Goal: Information Seeking & Learning: Learn about a topic

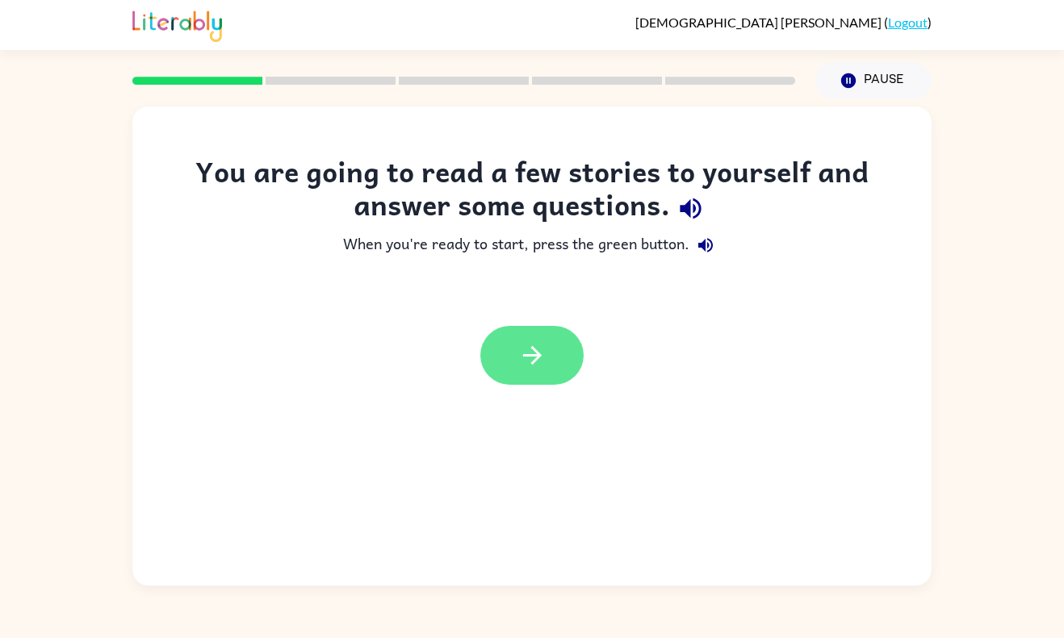
click at [540, 337] on button "button" at bounding box center [531, 355] width 103 height 59
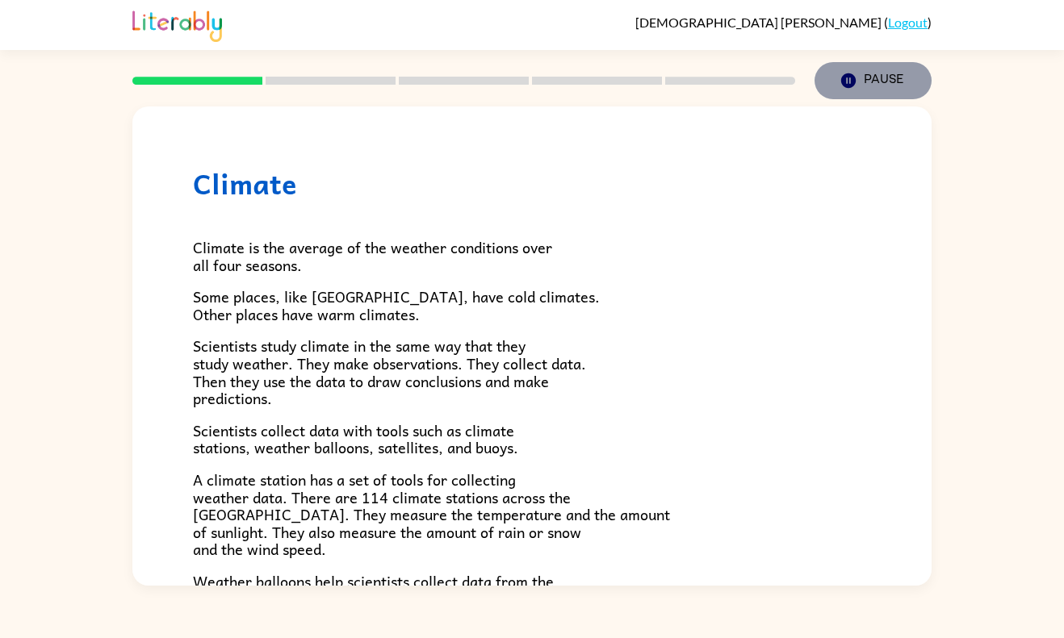
click at [836, 77] on button "Pause Pause" at bounding box center [872, 80] width 117 height 37
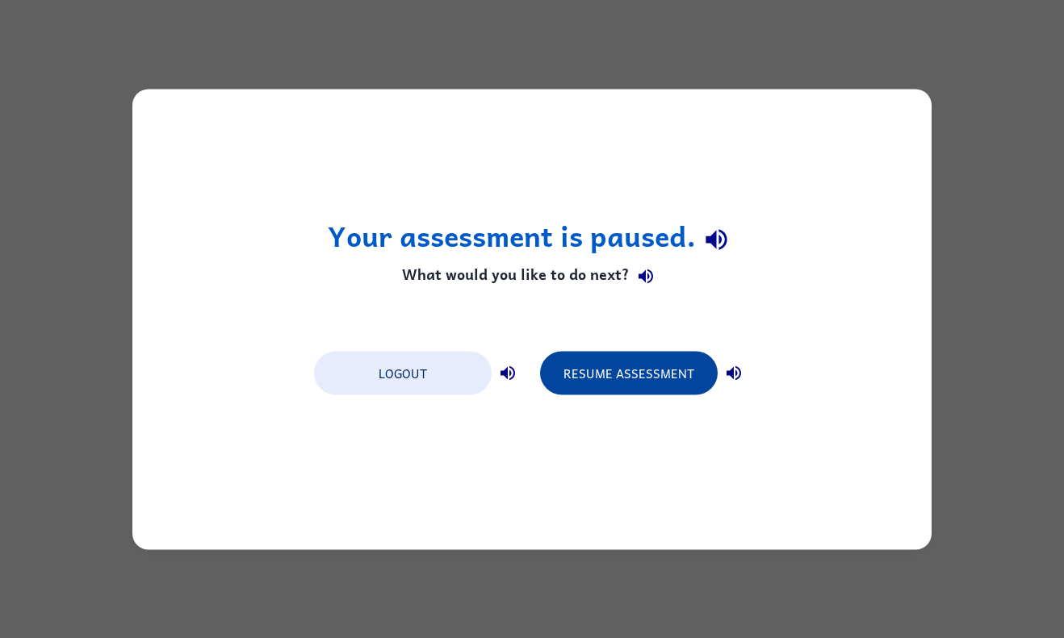
click at [571, 362] on button "Resume Assessment" at bounding box center [629, 373] width 178 height 44
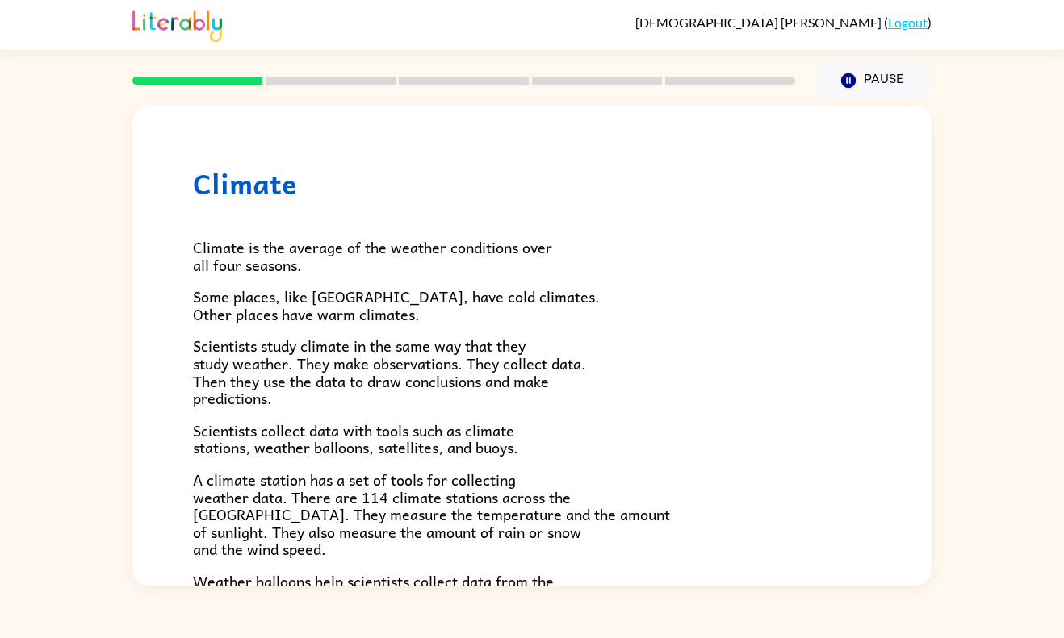
click at [480, 303] on span "Some places, like [GEOGRAPHIC_DATA], have cold climates. Other places have warm…" at bounding box center [396, 305] width 407 height 41
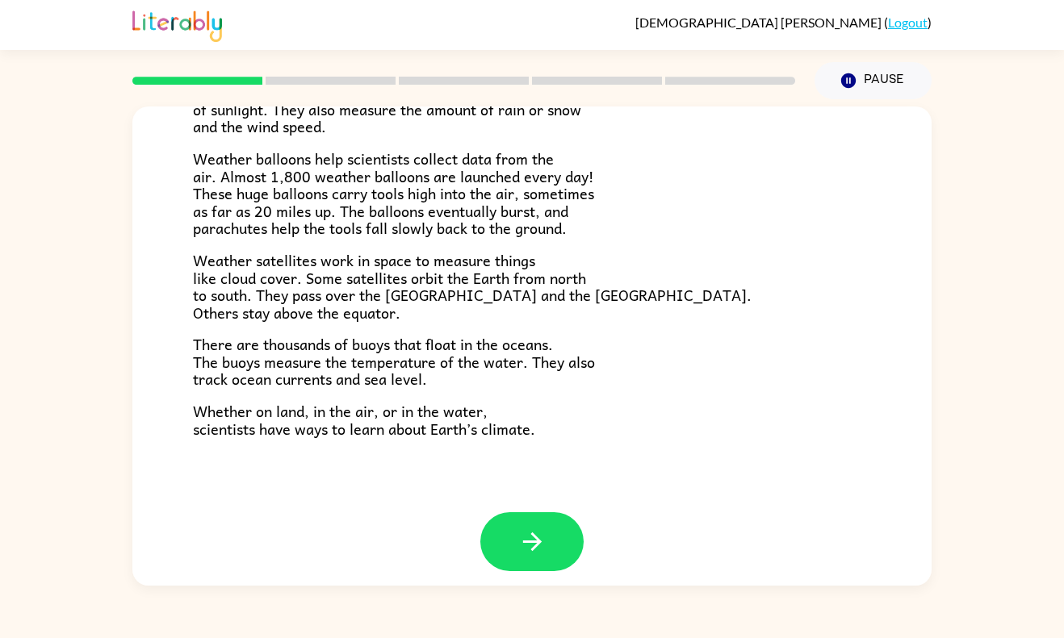
scroll to position [433, 0]
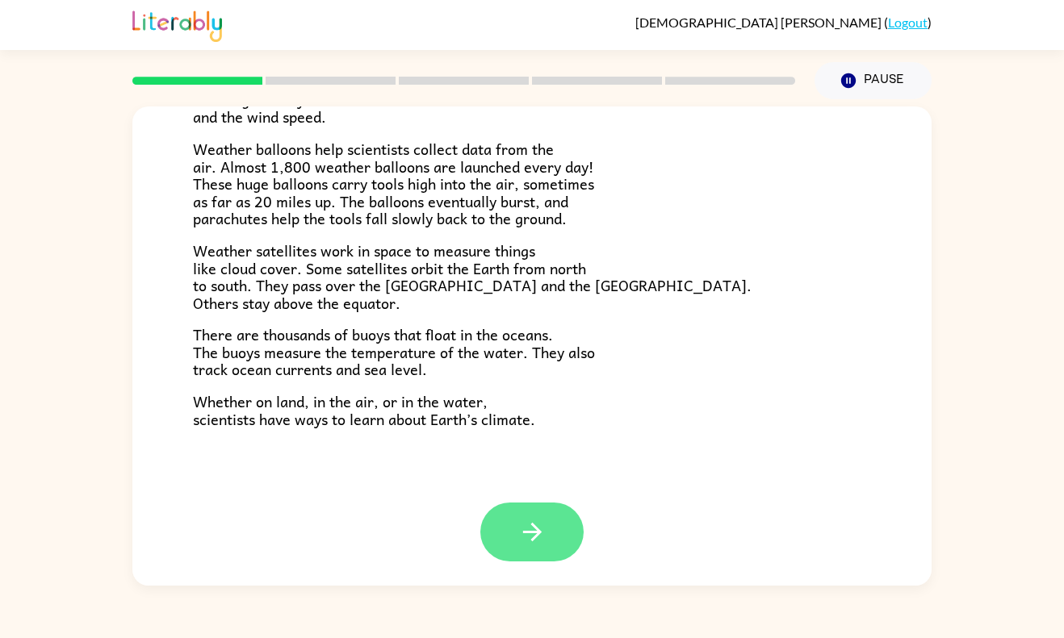
click at [571, 529] on button "button" at bounding box center [531, 532] width 103 height 59
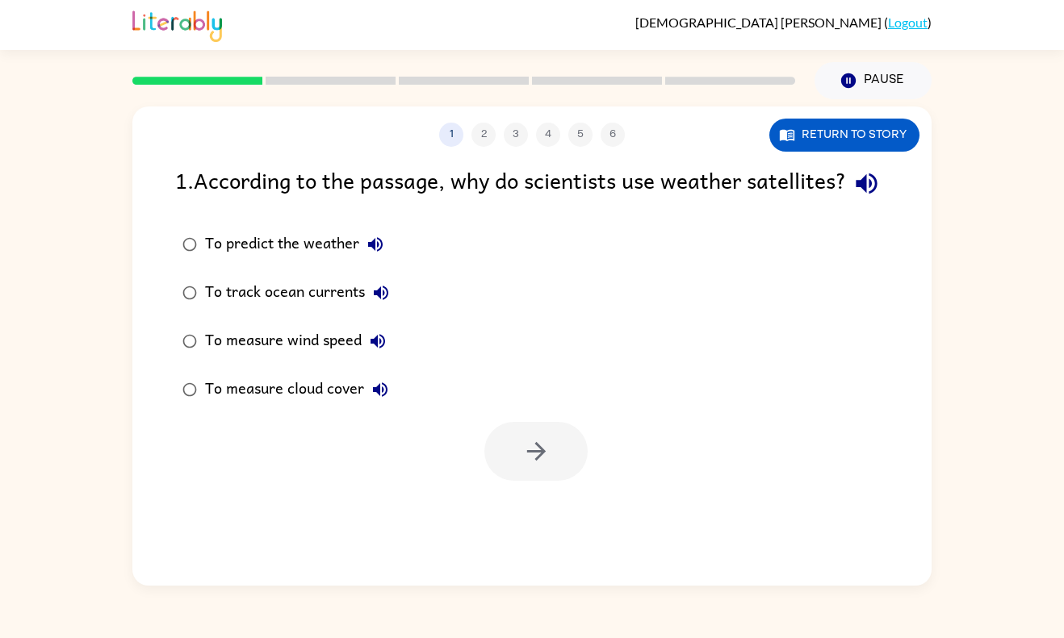
scroll to position [0, 0]
click at [838, 134] on button "Return to story" at bounding box center [844, 135] width 150 height 33
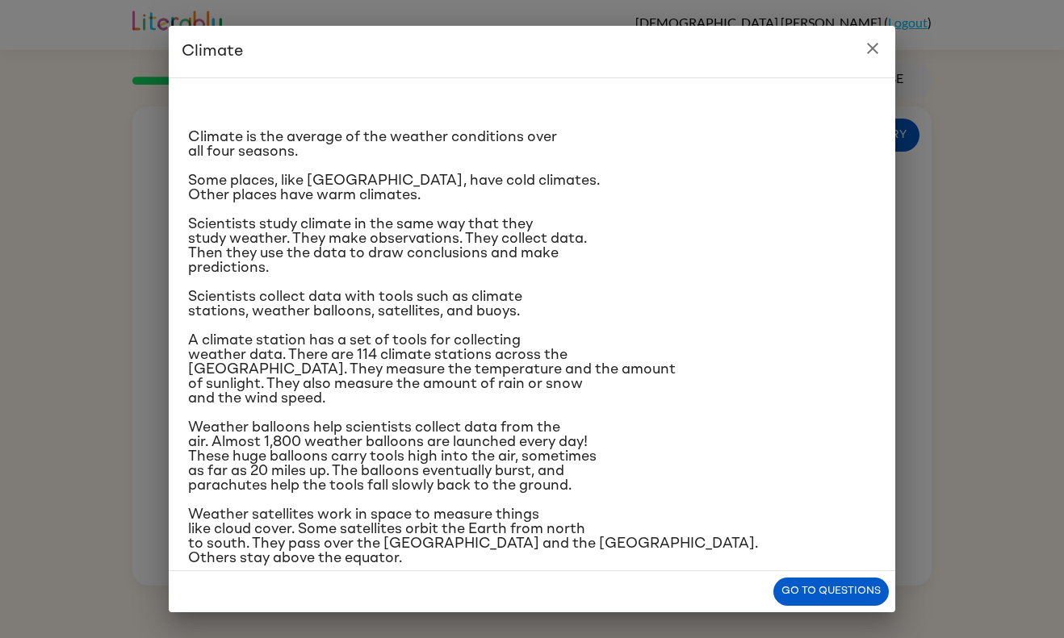
click at [402, 313] on span "Scientists collect data with tools such as climate stations, weather balloons, …" at bounding box center [355, 304] width 334 height 29
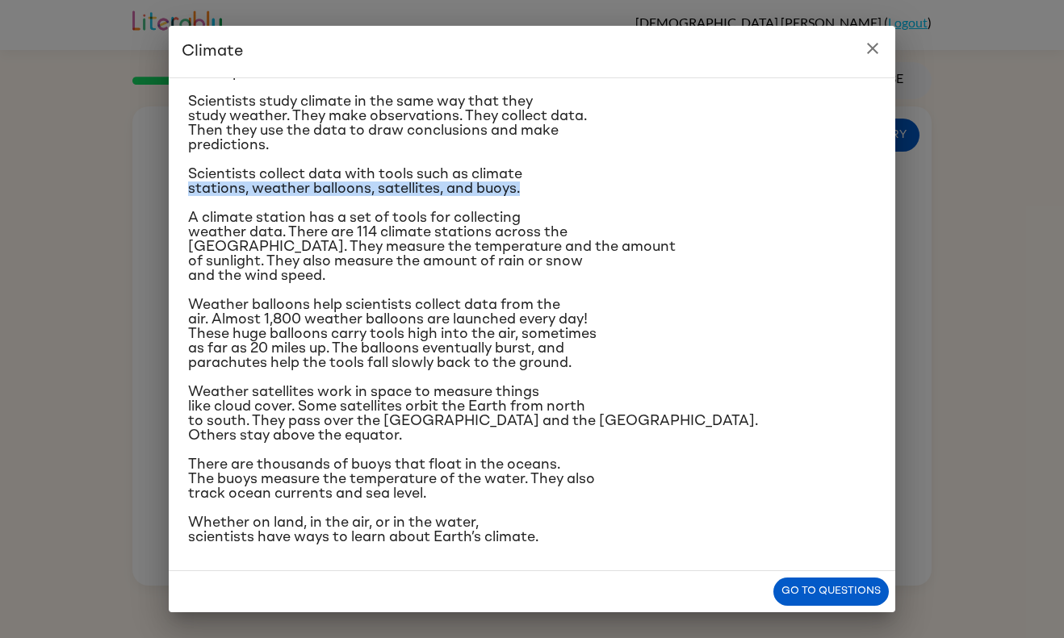
scroll to position [124, 0]
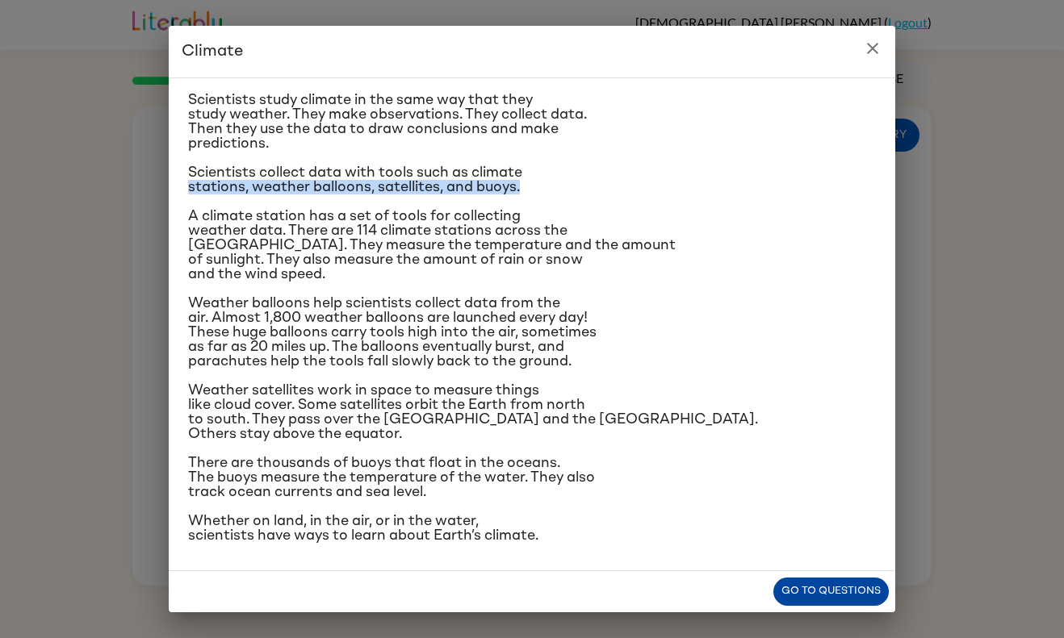
click at [800, 593] on button "Go to questions" at bounding box center [830, 592] width 115 height 28
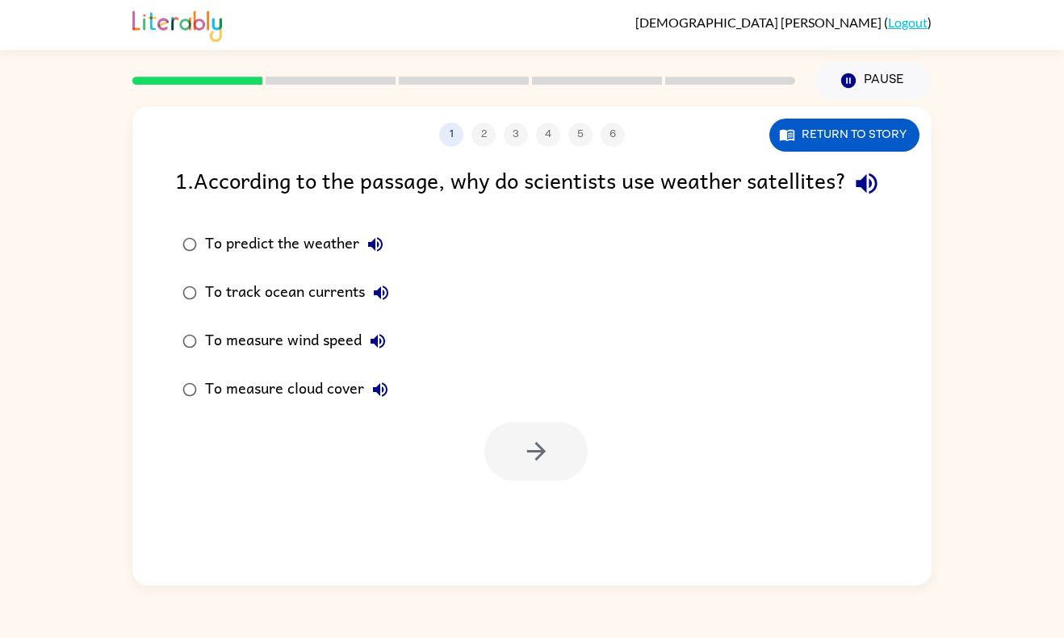
click at [295, 261] on div "To predict the weather" at bounding box center [298, 244] width 186 height 32
click at [542, 461] on icon "button" at bounding box center [535, 451] width 19 height 19
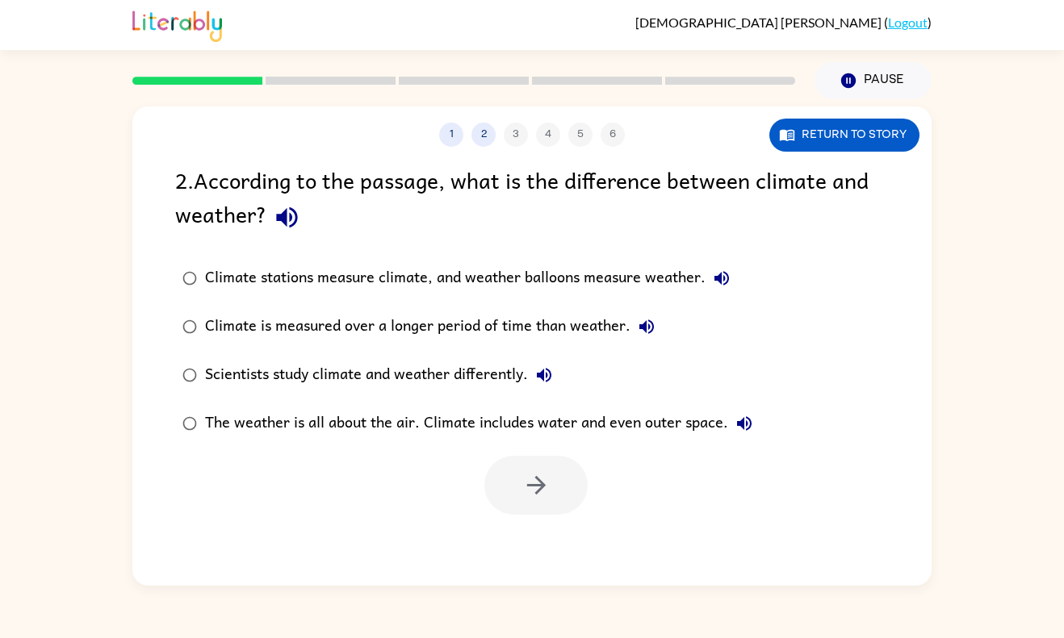
click at [331, 383] on div "Scientists study climate and weather differently." at bounding box center [382, 375] width 355 height 32
click at [538, 477] on icon "button" at bounding box center [536, 485] width 28 height 28
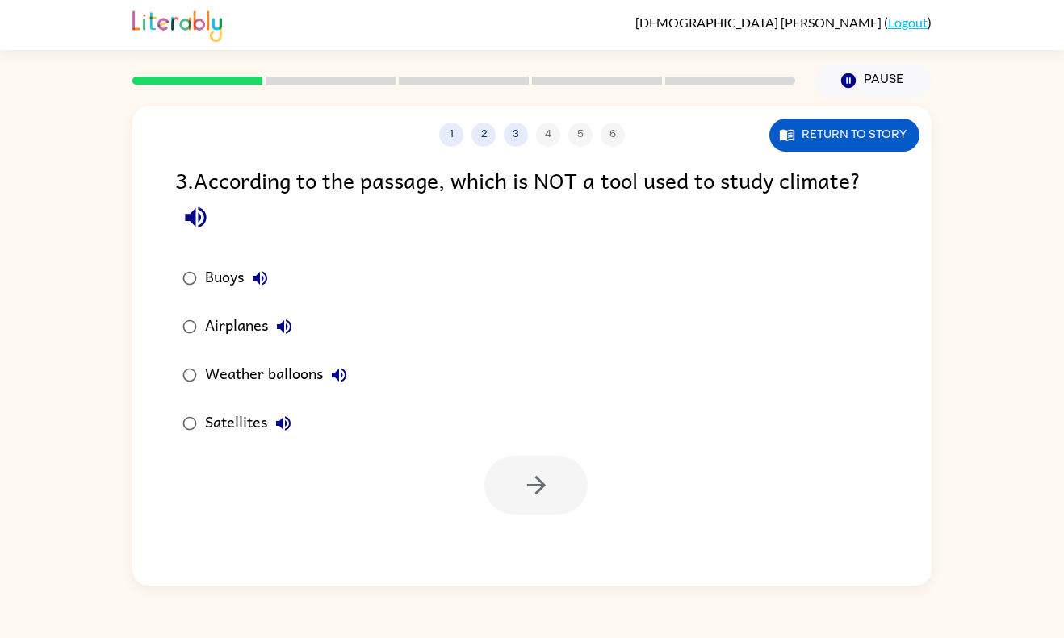
click at [223, 313] on div "Airplanes" at bounding box center [252, 327] width 95 height 32
click at [541, 468] on button "button" at bounding box center [535, 485] width 103 height 59
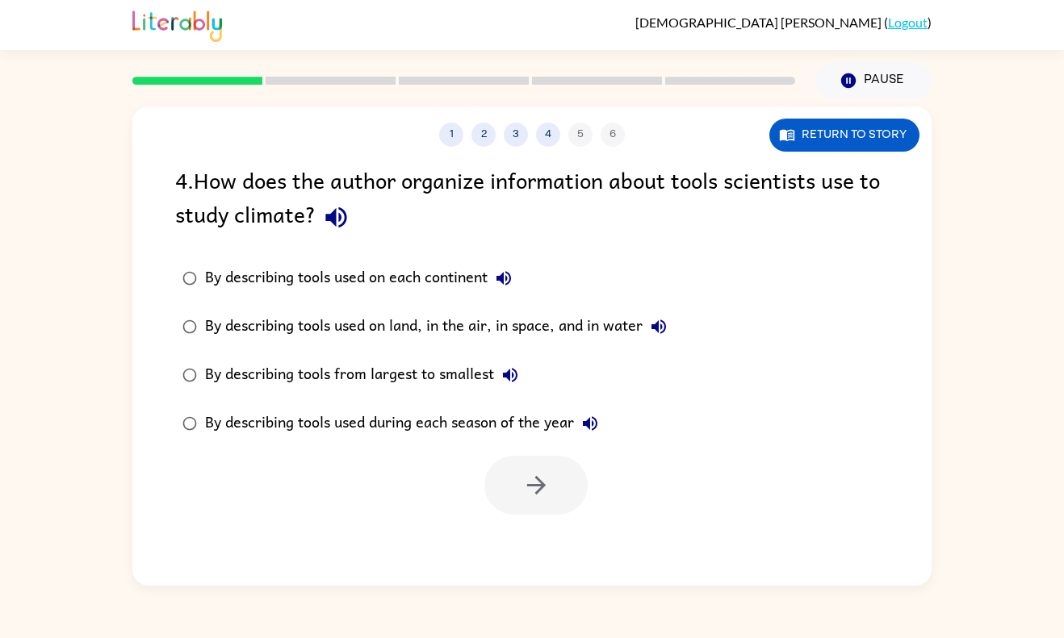
click at [456, 340] on div "By describing tools used on land, in the air, in space, and in water" at bounding box center [440, 327] width 470 height 32
click at [516, 470] on button "button" at bounding box center [535, 485] width 103 height 59
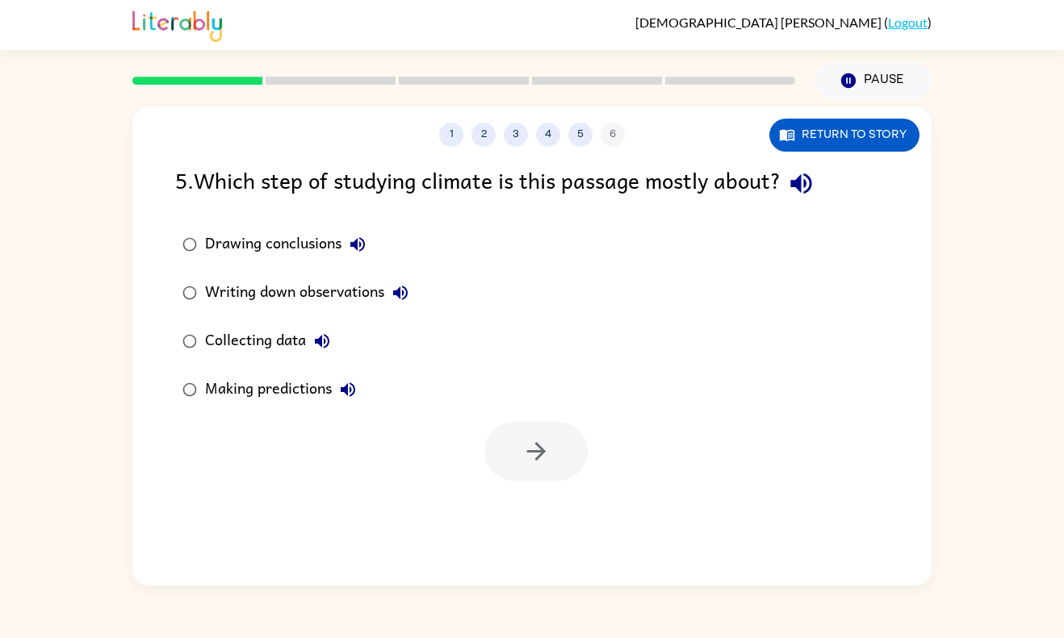
click at [271, 381] on div "Making predictions" at bounding box center [284, 390] width 159 height 32
click at [275, 338] on div "Collecting data" at bounding box center [271, 341] width 133 height 32
click at [502, 442] on button "button" at bounding box center [535, 451] width 103 height 59
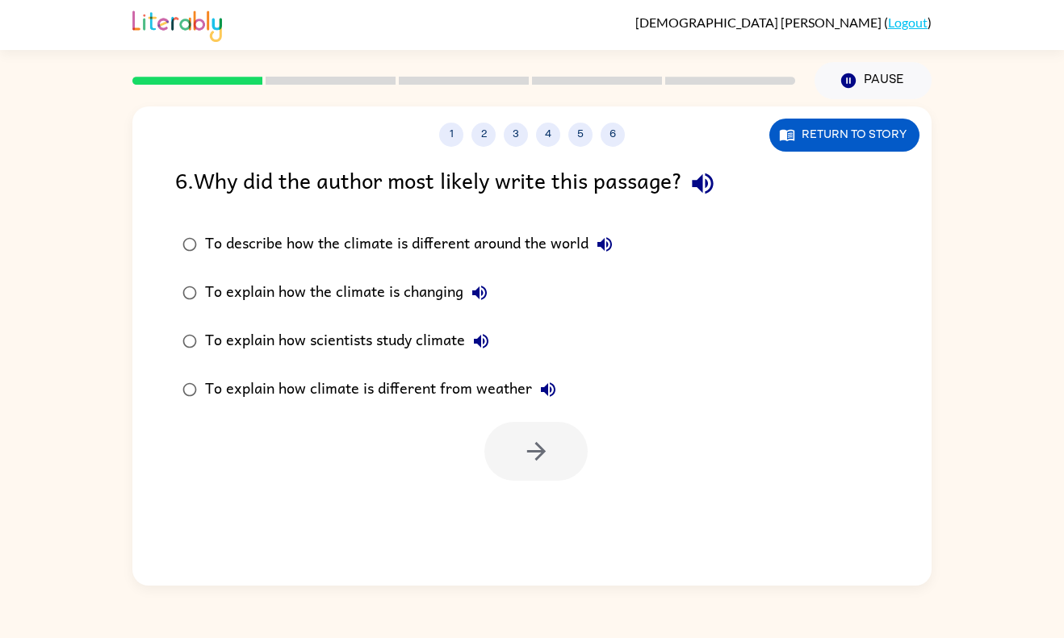
click at [360, 338] on div "To explain how scientists study climate" at bounding box center [351, 341] width 292 height 32
click at [505, 433] on button "button" at bounding box center [535, 451] width 103 height 59
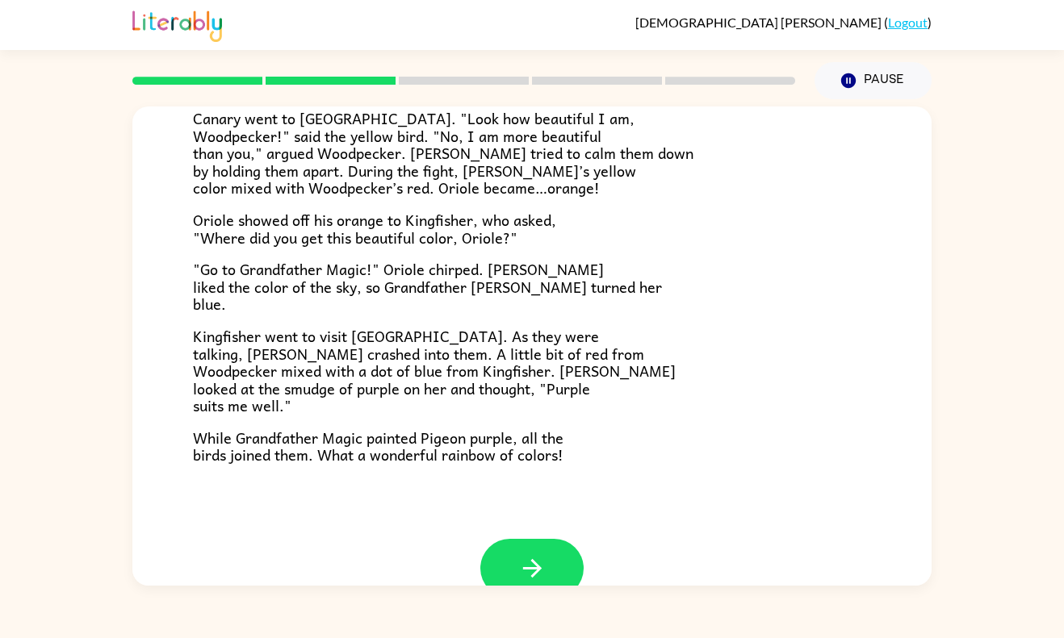
scroll to position [361, 0]
click at [543, 571] on icon "button" at bounding box center [532, 569] width 28 height 28
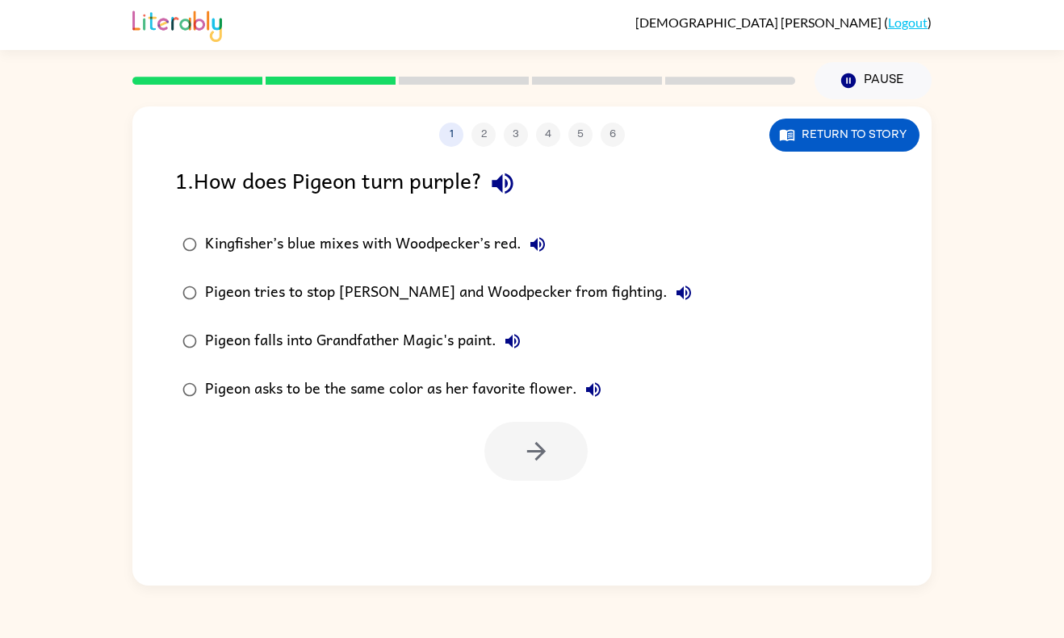
click at [353, 254] on div "Kingfisher’s blue mixes with Woodpecker’s red." at bounding box center [379, 244] width 349 height 32
click at [546, 462] on icon "button" at bounding box center [536, 451] width 28 height 28
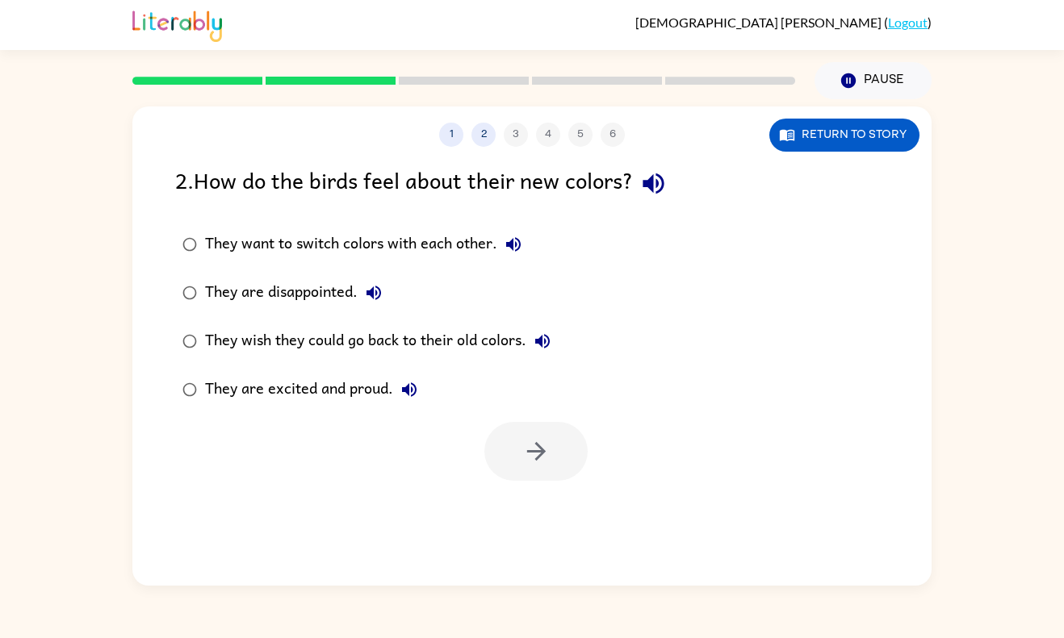
click at [344, 393] on div "They are excited and proud." at bounding box center [315, 390] width 220 height 32
click at [554, 461] on button "button" at bounding box center [535, 451] width 103 height 59
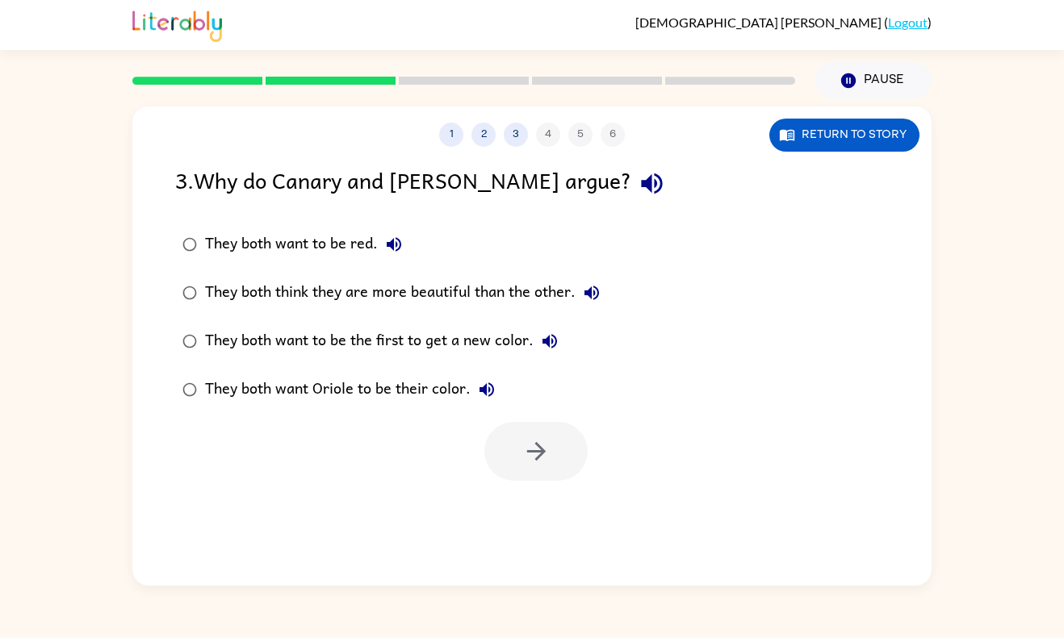
click at [504, 303] on div "They both think they are more beautiful than the other." at bounding box center [406, 293] width 403 height 32
click at [536, 471] on button "button" at bounding box center [535, 451] width 103 height 59
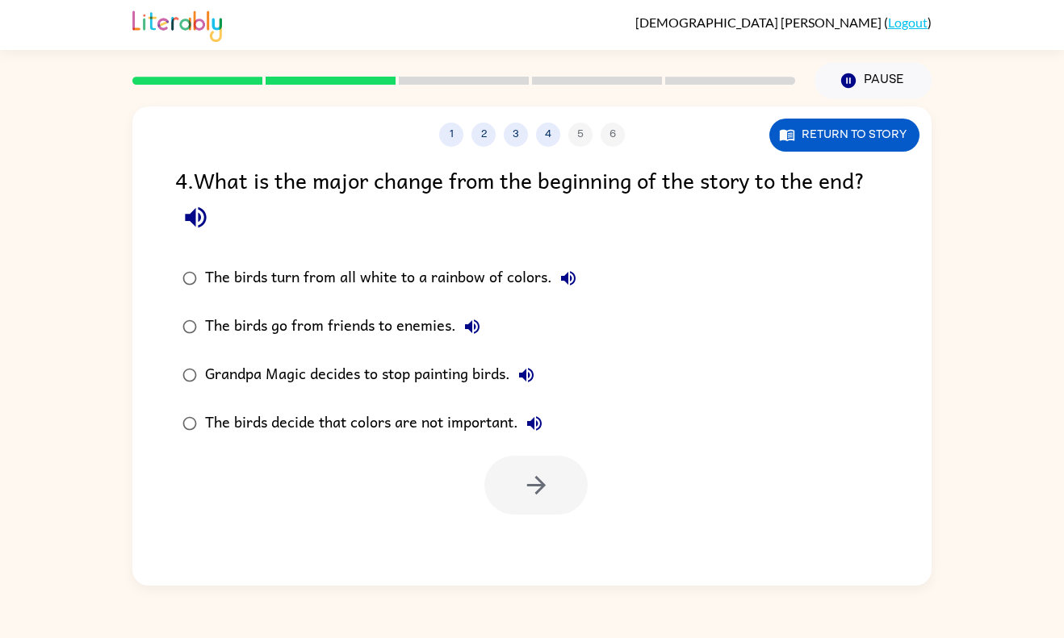
click at [560, 480] on div at bounding box center [535, 485] width 103 height 59
click at [505, 292] on div "The birds turn from all white to a rainbow of colors." at bounding box center [394, 278] width 379 height 32
click at [540, 482] on icon "button" at bounding box center [535, 485] width 19 height 19
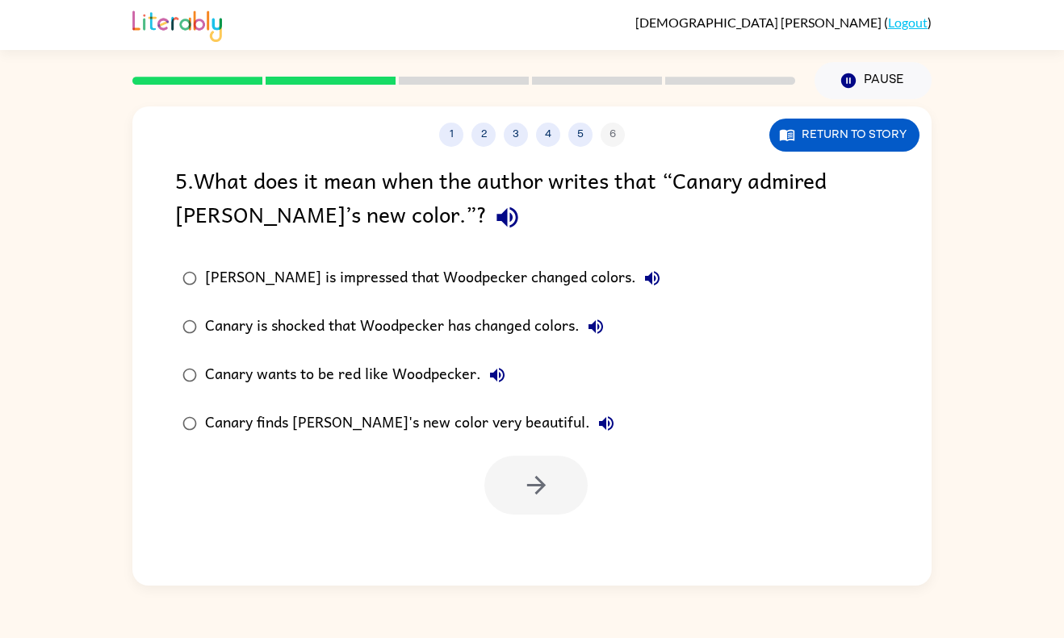
click at [508, 278] on div "[PERSON_NAME] is impressed that Woodpecker changed colors." at bounding box center [436, 278] width 463 height 32
click at [521, 335] on div "Canary is shocked that Woodpecker has changed colors." at bounding box center [408, 327] width 407 height 32
click at [517, 295] on label "[PERSON_NAME] is impressed that Woodpecker changed colors." at bounding box center [421, 278] width 510 height 48
click at [460, 373] on div "Canary wants to be red like Woodpecker." at bounding box center [359, 375] width 308 height 32
click at [554, 488] on button "button" at bounding box center [535, 485] width 103 height 59
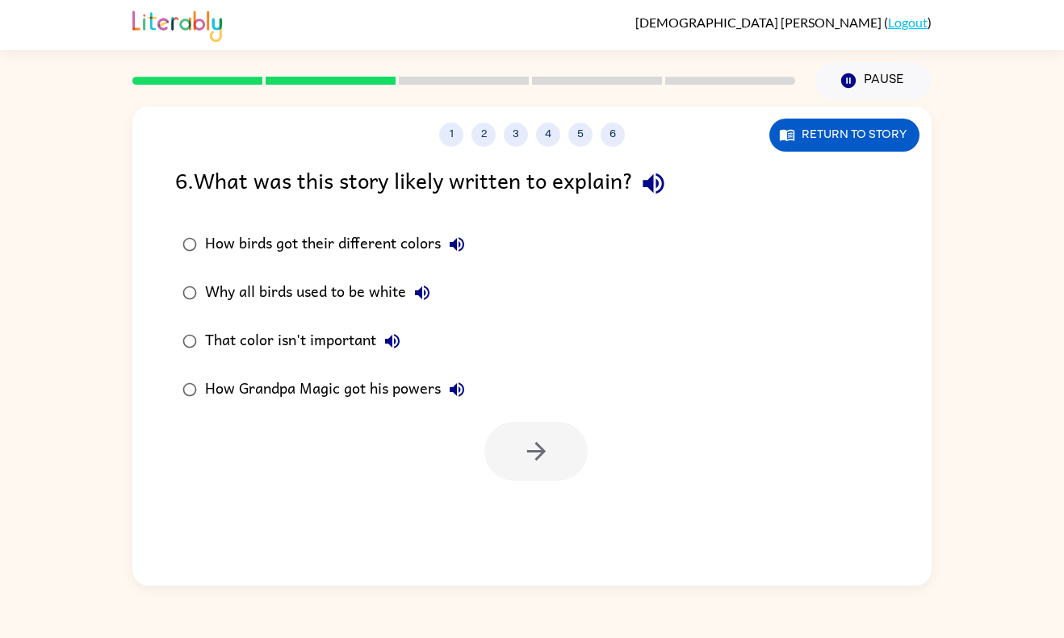
click at [411, 241] on div "How birds got their different colors" at bounding box center [339, 244] width 268 height 32
click at [525, 460] on icon "button" at bounding box center [536, 451] width 28 height 28
click at [541, 468] on div at bounding box center [535, 451] width 103 height 59
click at [558, 458] on div at bounding box center [535, 451] width 103 height 59
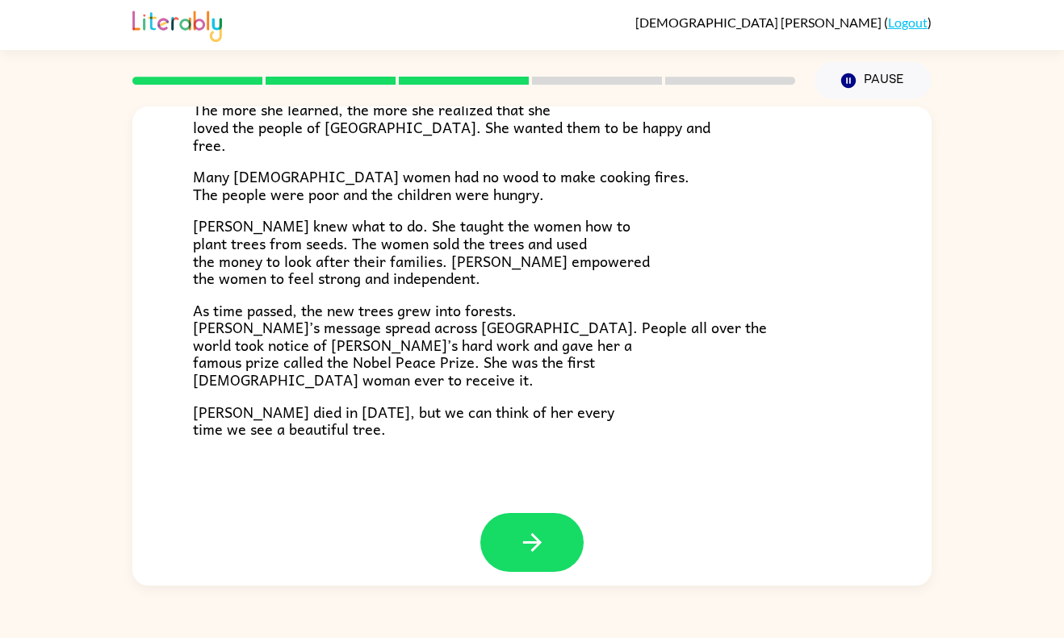
scroll to position [436, 0]
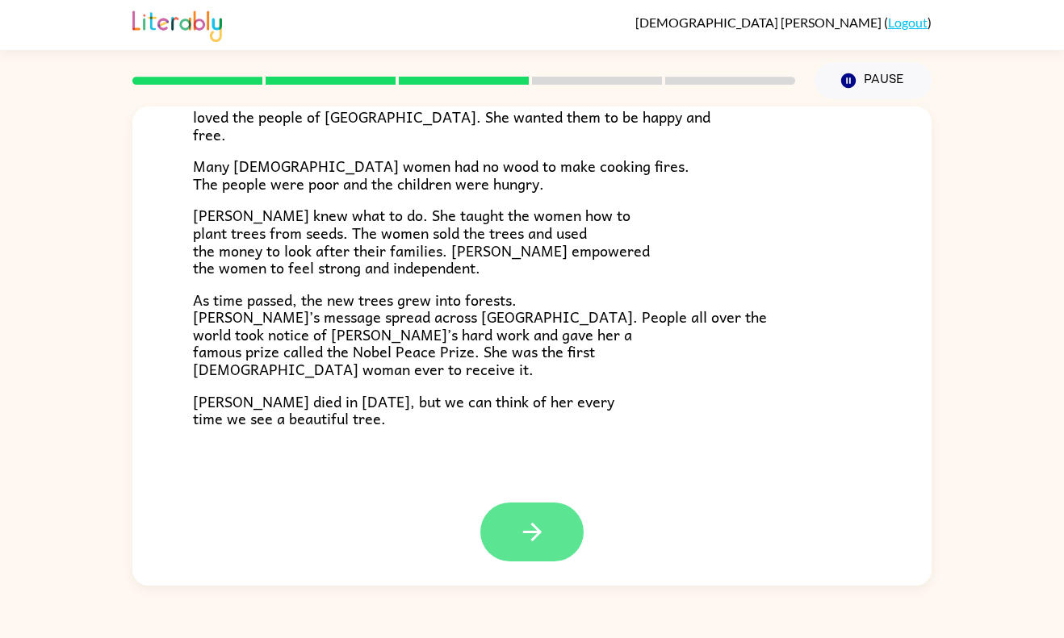
click at [554, 527] on button "button" at bounding box center [531, 532] width 103 height 59
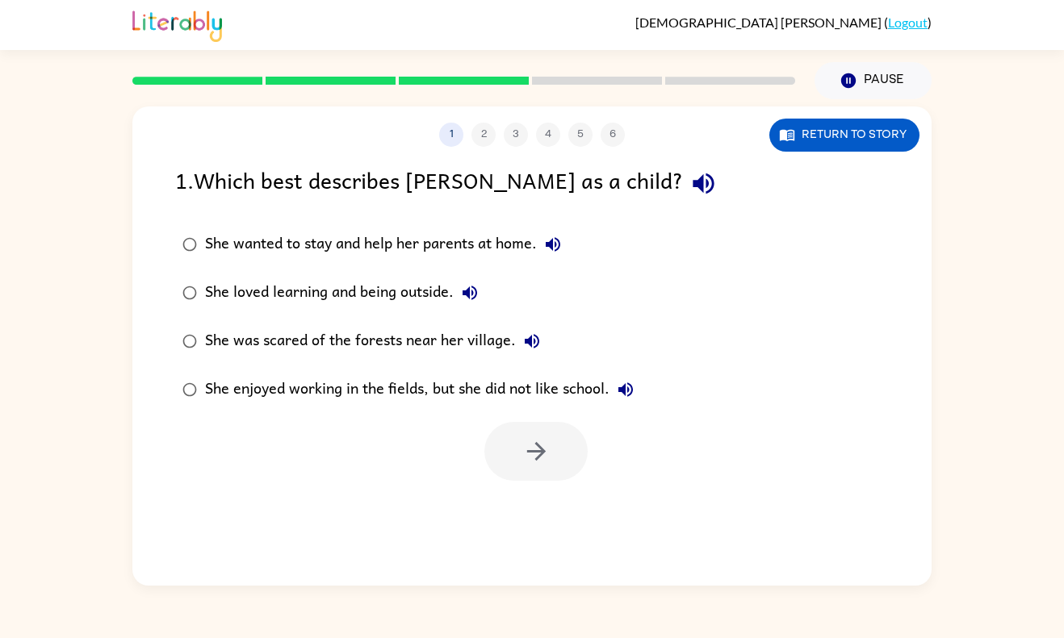
scroll to position [0, 0]
click at [362, 295] on div "She loved learning and being outside." at bounding box center [345, 293] width 281 height 32
click at [529, 450] on icon "button" at bounding box center [535, 451] width 19 height 19
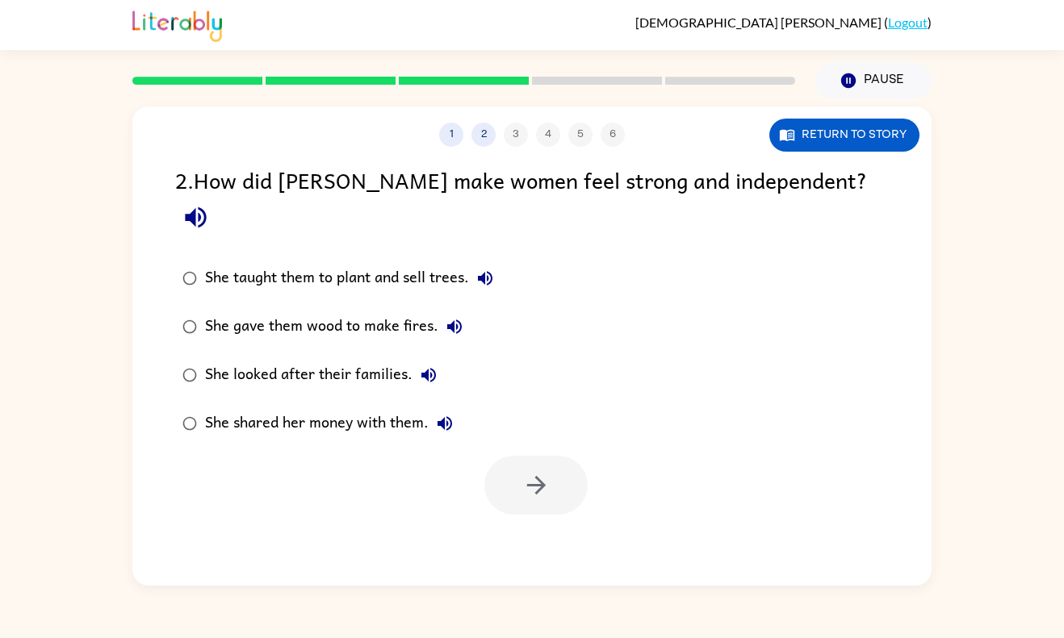
click at [440, 262] on div "She taught them to plant and sell trees." at bounding box center [353, 278] width 296 height 32
click at [546, 456] on button "button" at bounding box center [535, 485] width 103 height 59
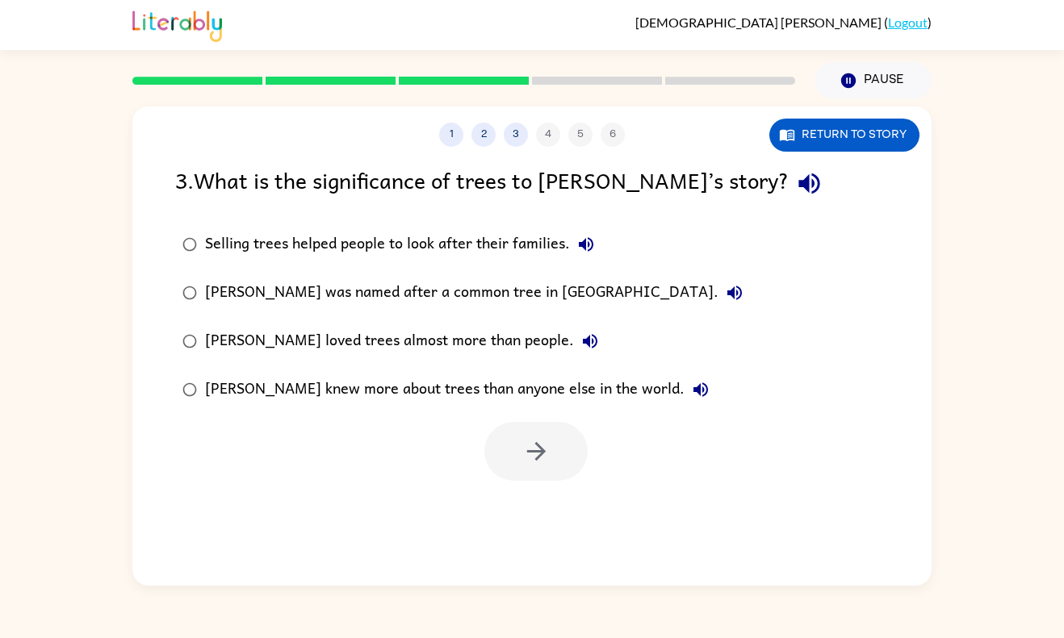
click at [468, 395] on div "[PERSON_NAME] knew more about trees than anyone else in the world." at bounding box center [461, 390] width 512 height 32
click at [415, 331] on div "[PERSON_NAME] loved trees almost more than people." at bounding box center [405, 341] width 401 height 32
click at [424, 299] on div "[PERSON_NAME] was named after a common tree in [GEOGRAPHIC_DATA]." at bounding box center [478, 293] width 546 height 32
click at [391, 265] on label "Selling trees helped people to look after their families." at bounding box center [462, 244] width 592 height 48
click at [514, 473] on button "button" at bounding box center [535, 451] width 103 height 59
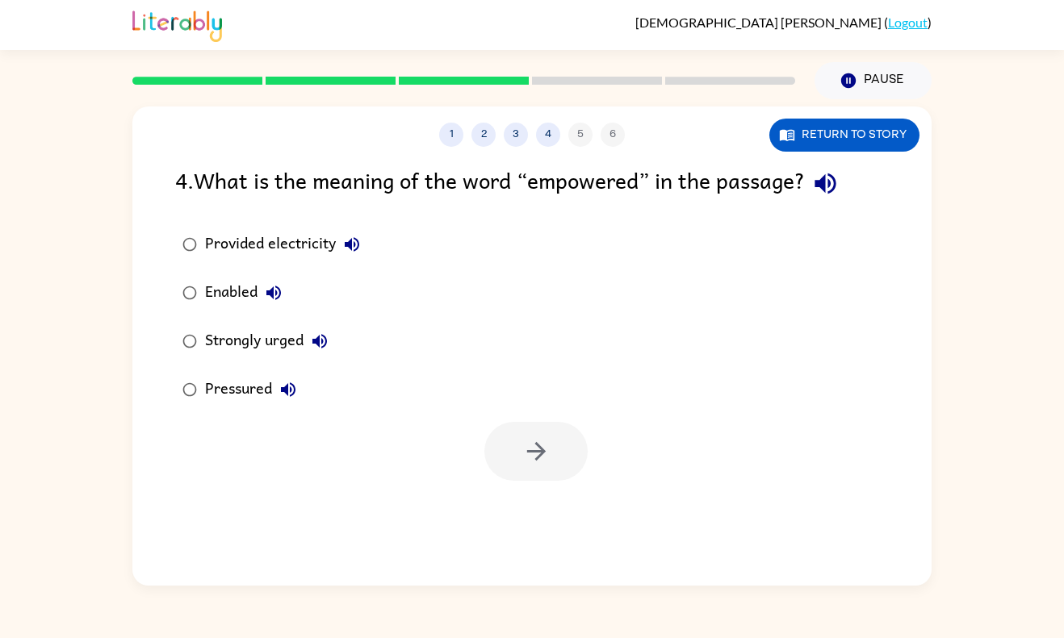
click at [248, 339] on div "Strongly urged" at bounding box center [270, 341] width 131 height 32
click at [509, 455] on button "button" at bounding box center [535, 451] width 103 height 59
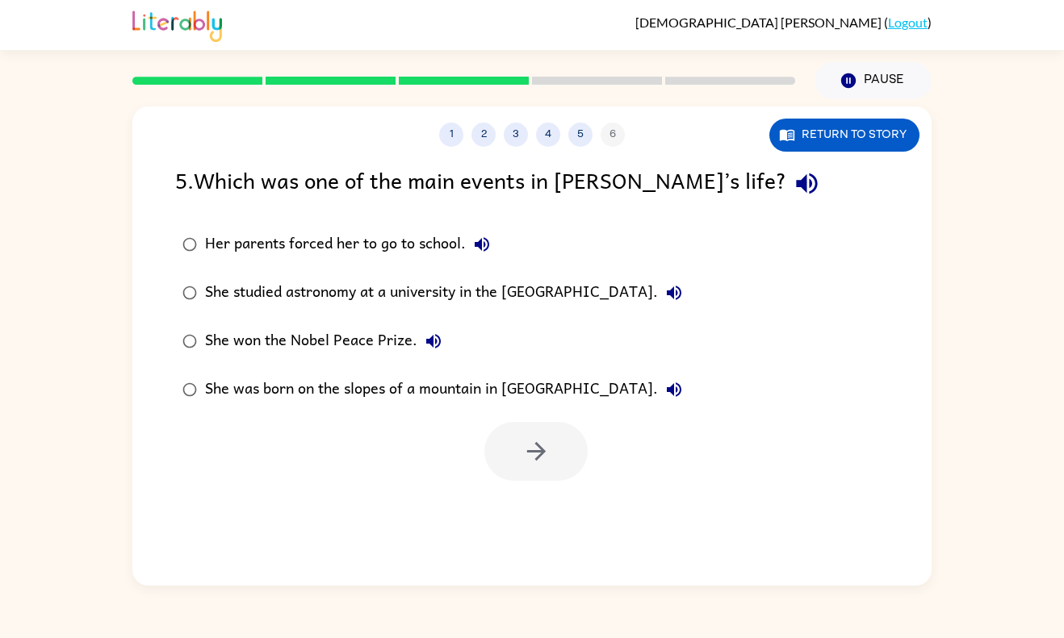
click at [405, 284] on div "She studied astronomy at a university in the [GEOGRAPHIC_DATA]." at bounding box center [447, 293] width 485 height 32
click at [541, 458] on icon "button" at bounding box center [536, 451] width 28 height 28
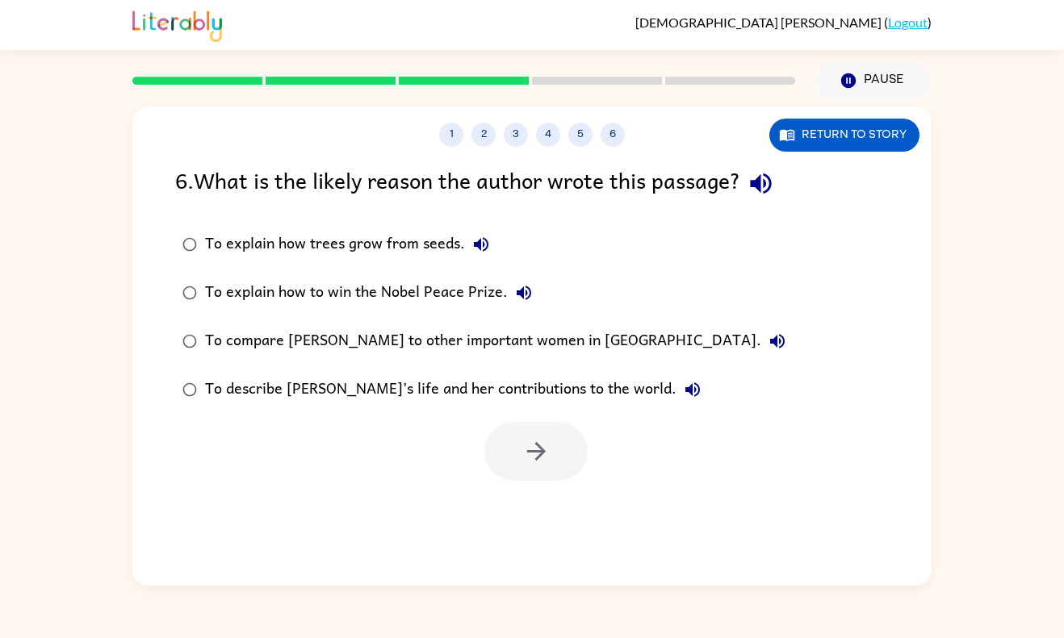
click at [442, 333] on div "To compare [PERSON_NAME] to other important women in [GEOGRAPHIC_DATA]." at bounding box center [499, 341] width 588 height 32
click at [478, 385] on div "To describe [PERSON_NAME]’s life and her contributions to the world." at bounding box center [457, 390] width 504 height 32
click at [528, 433] on button "button" at bounding box center [535, 451] width 103 height 59
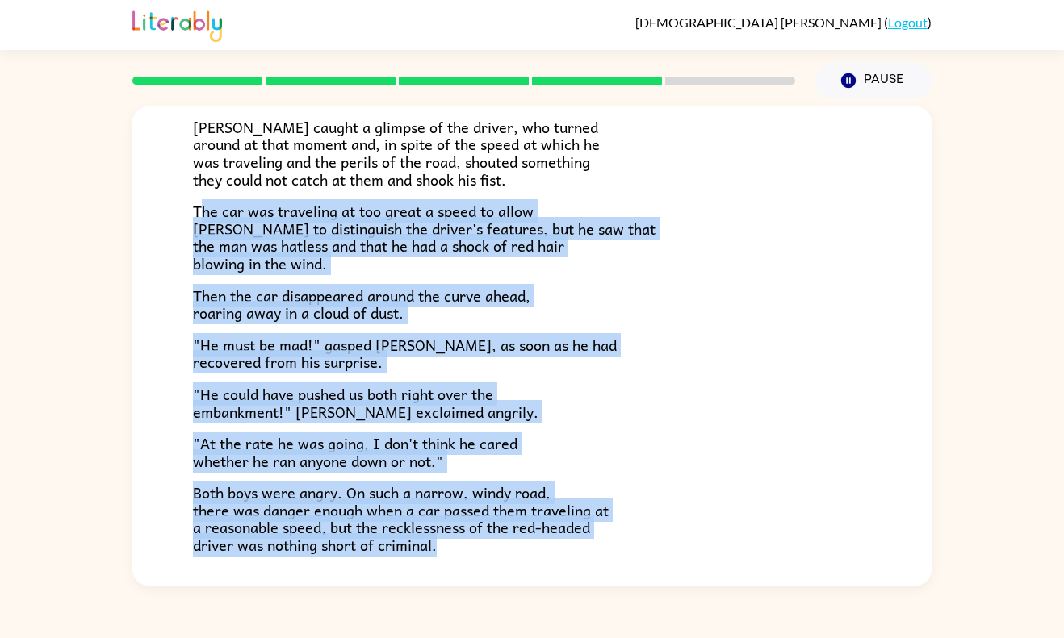
scroll to position [429, 0]
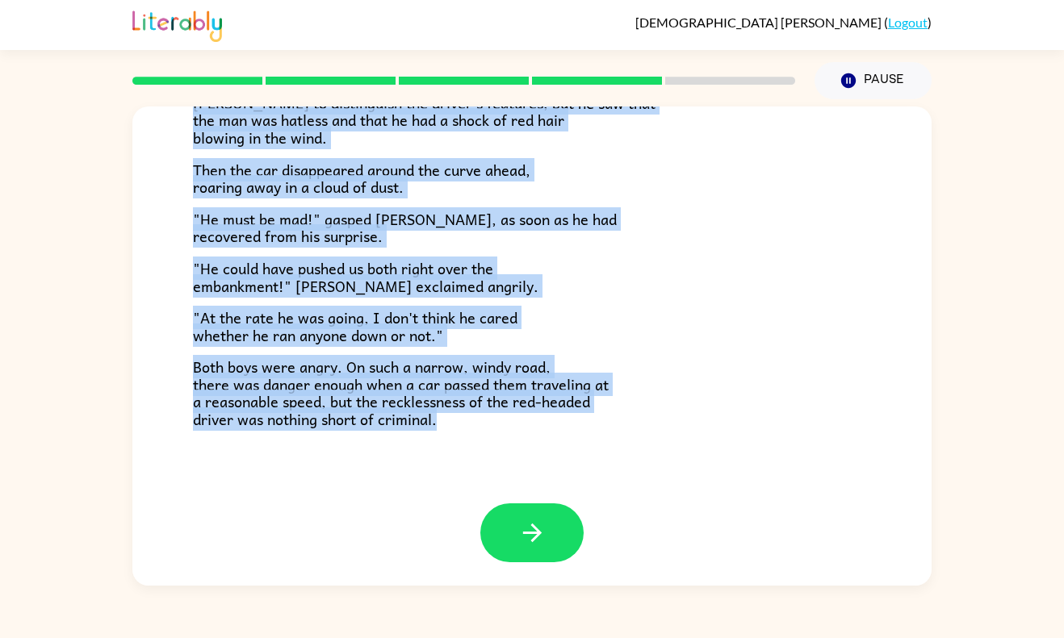
drag, startPoint x: 203, startPoint y: 198, endPoint x: 521, endPoint y: 638, distance: 543.2
click at [521, 638] on div "[PERSON_NAME] ( Logout ) Pause Pause The Tower Treasure The car brakes squealed…" at bounding box center [532, 319] width 1064 height 638
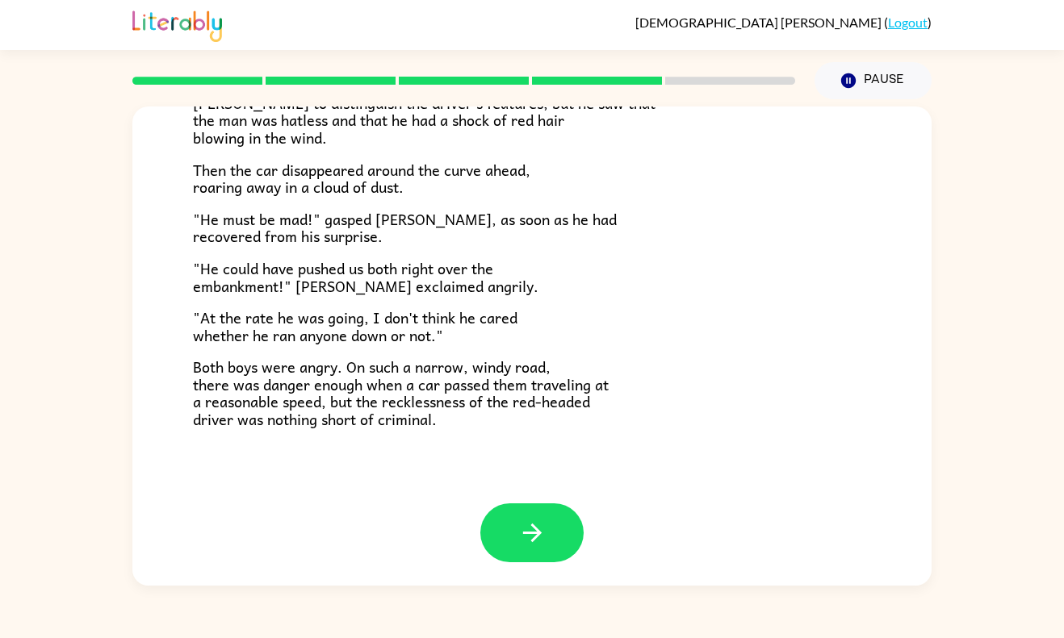
click at [521, 638] on div "[PERSON_NAME] ( Logout ) Pause Pause The Tower Treasure The car brakes squealed…" at bounding box center [532, 319] width 1064 height 638
click at [524, 512] on button "button" at bounding box center [531, 533] width 103 height 59
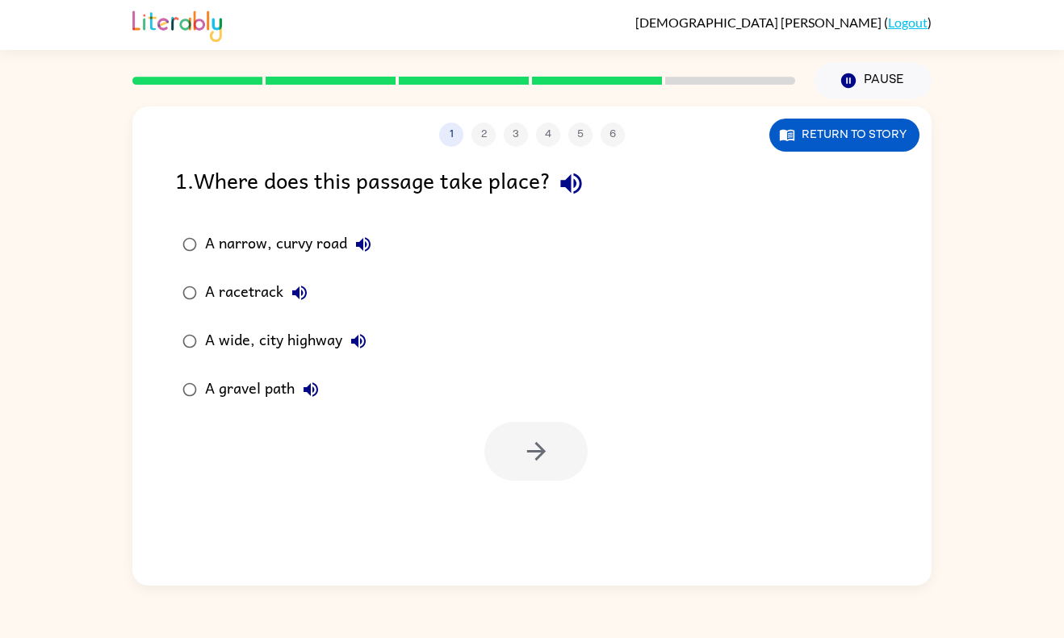
scroll to position [0, 0]
click at [253, 341] on div "A wide, city highway" at bounding box center [289, 341] width 169 height 32
click at [529, 451] on icon "button" at bounding box center [535, 451] width 19 height 19
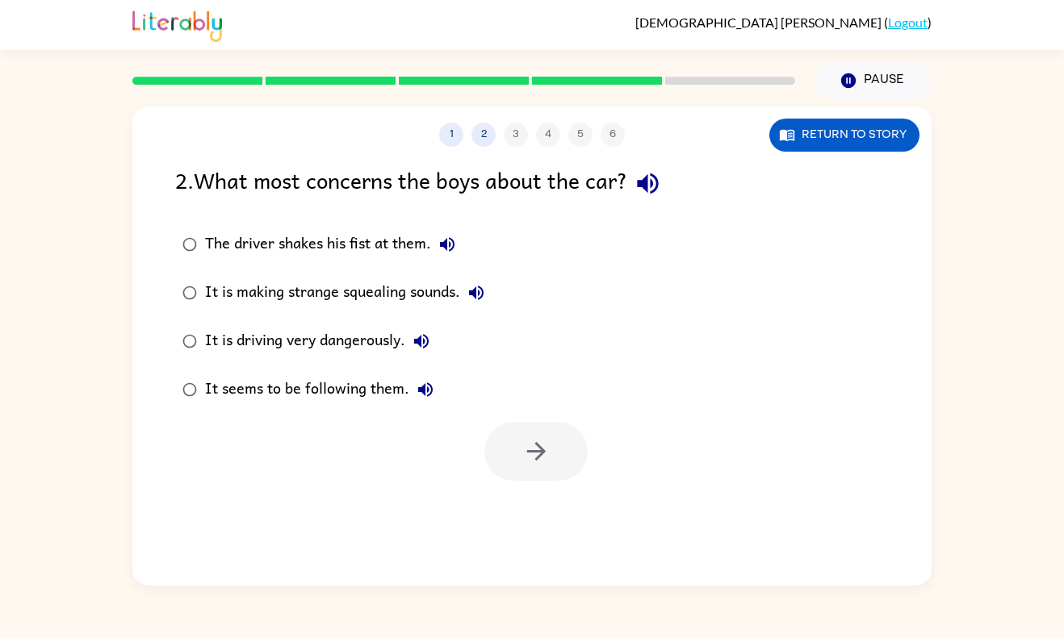
click at [391, 178] on div "2 . What most concerns the boys about the car?" at bounding box center [531, 183] width 713 height 41
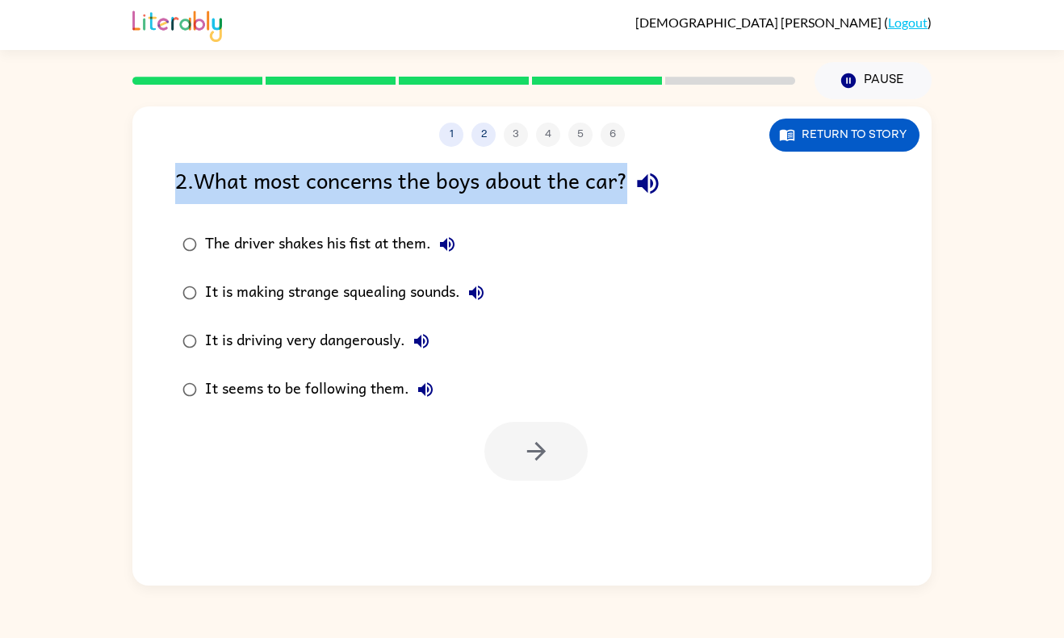
click at [391, 178] on div "2 . What most concerns the boys about the car?" at bounding box center [531, 183] width 713 height 41
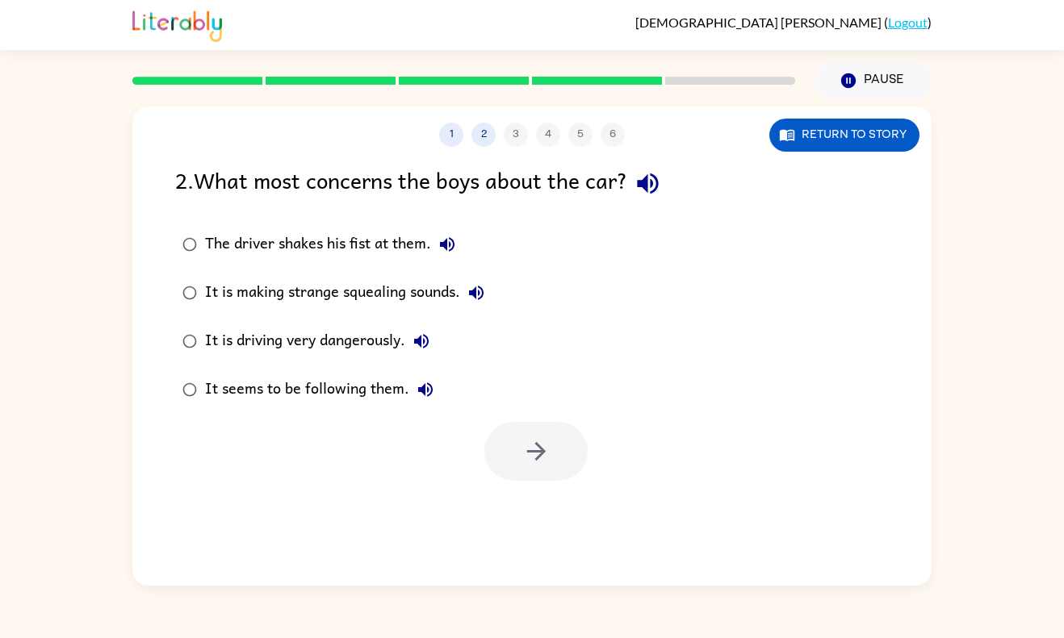
click at [391, 178] on div "2 . What most concerns the boys about the car?" at bounding box center [531, 183] width 713 height 41
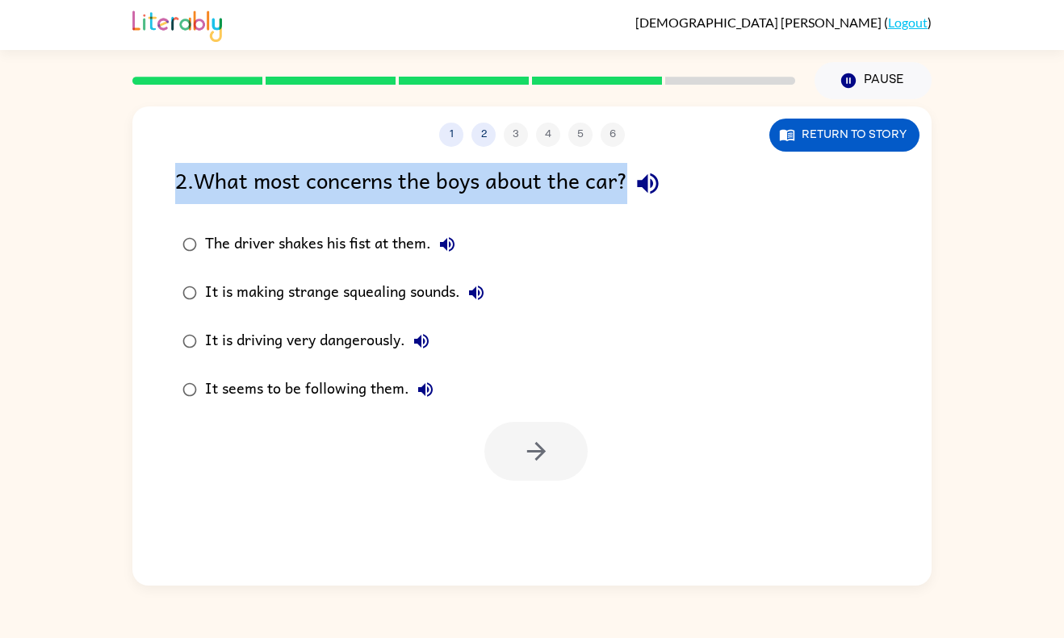
click at [391, 178] on div "2 . What most concerns the boys about the car?" at bounding box center [531, 183] width 713 height 41
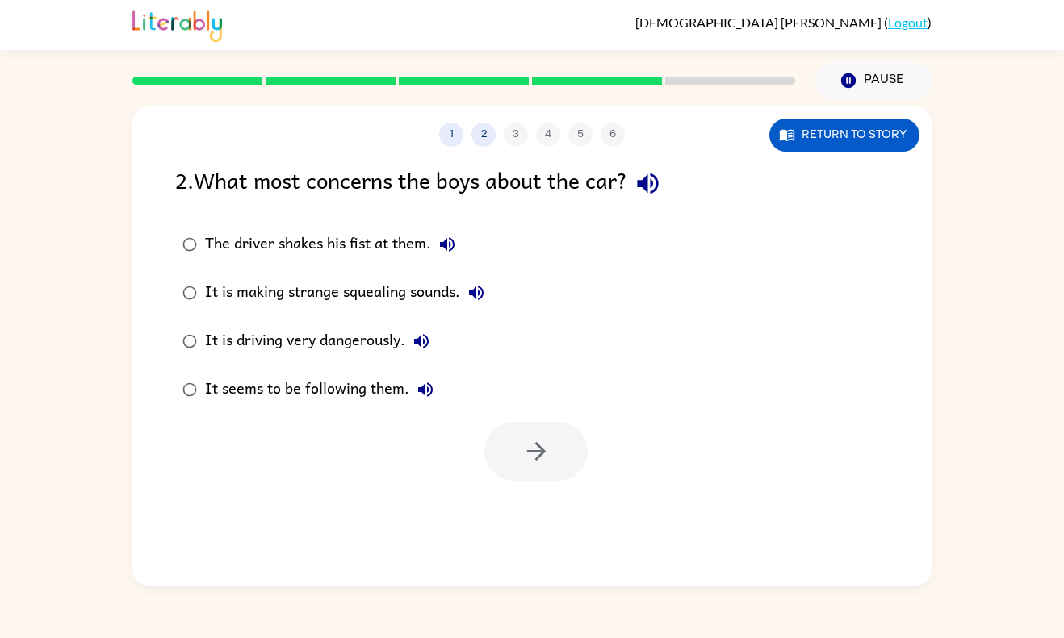
click at [391, 178] on div "2 . What most concerns the boys about the car?" at bounding box center [531, 183] width 713 height 41
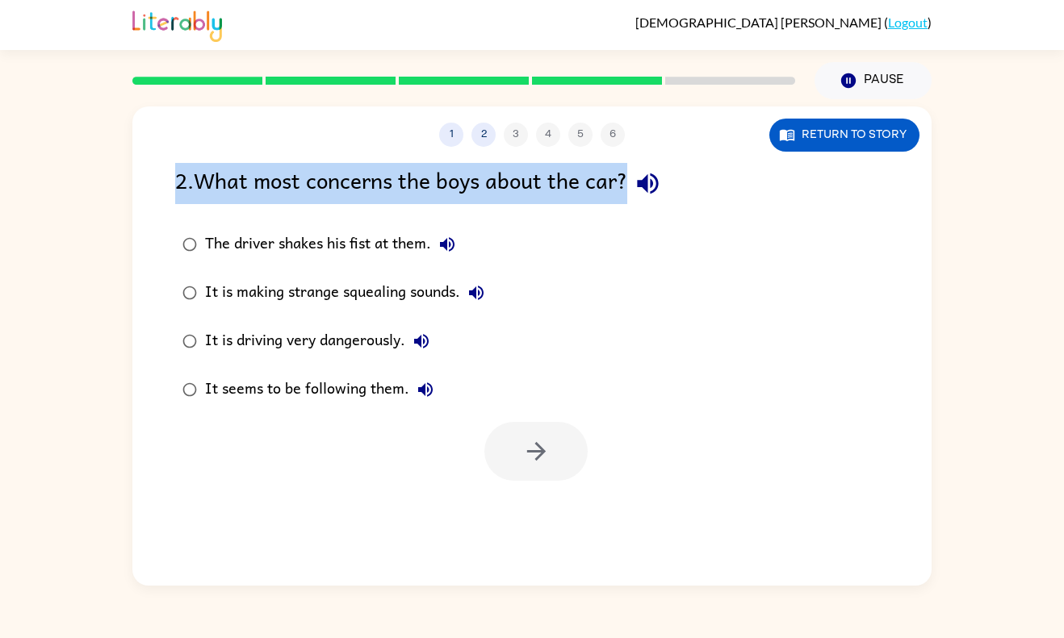
click at [391, 178] on div "2 . What most concerns the boys about the car?" at bounding box center [531, 183] width 713 height 41
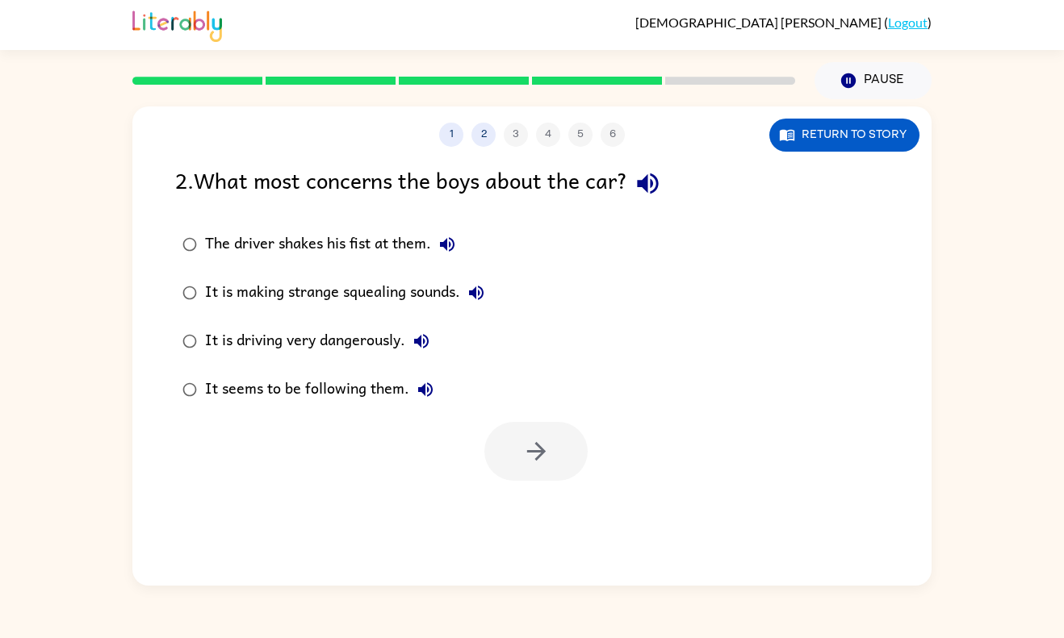
click at [391, 178] on div "2 . What most concerns the boys about the car?" at bounding box center [531, 183] width 713 height 41
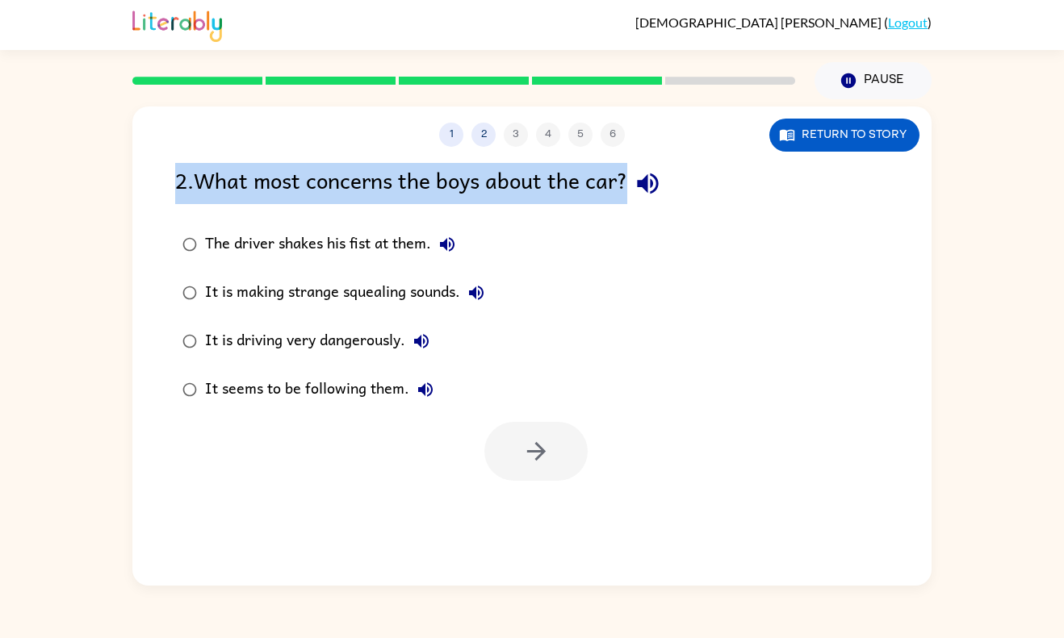
click at [391, 178] on div "2 . What most concerns the boys about the car?" at bounding box center [531, 183] width 713 height 41
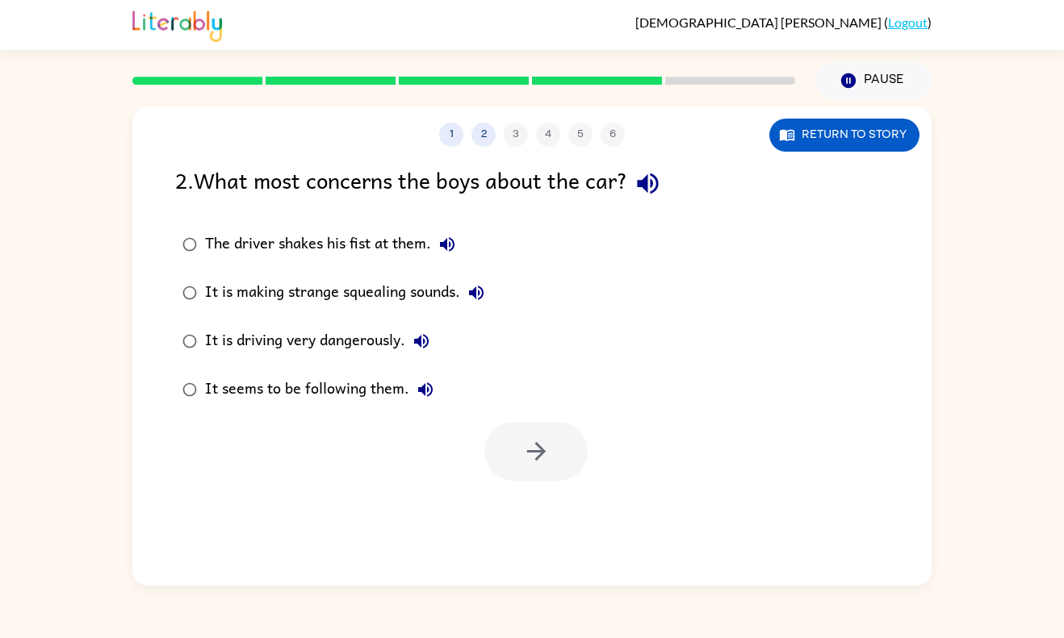
click at [391, 178] on div "2 . What most concerns the boys about the car?" at bounding box center [531, 183] width 713 height 41
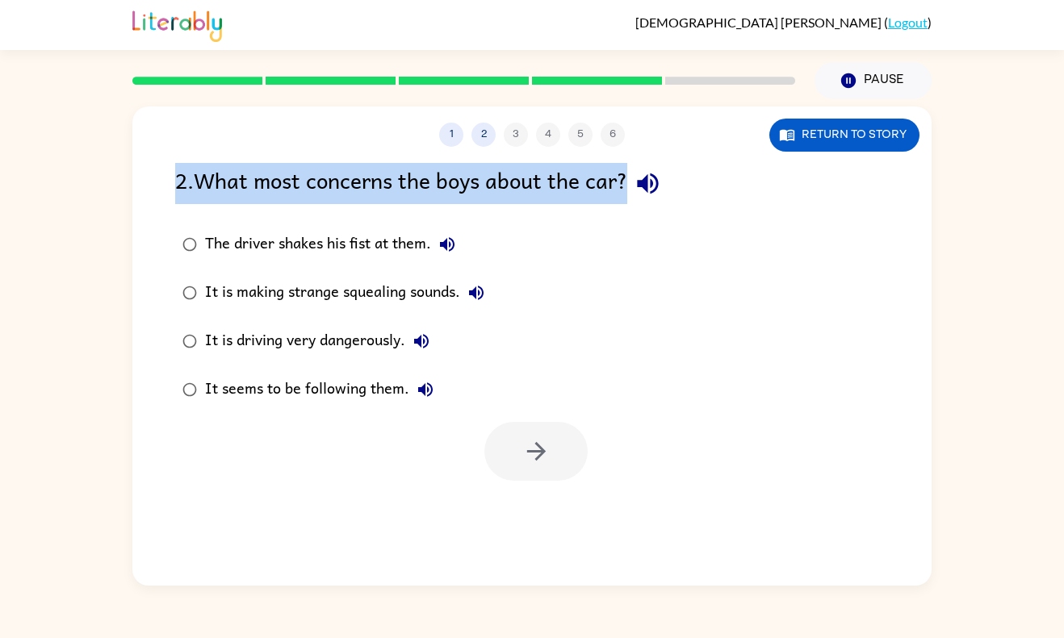
click at [317, 342] on div "It is driving very dangerously." at bounding box center [321, 341] width 232 height 32
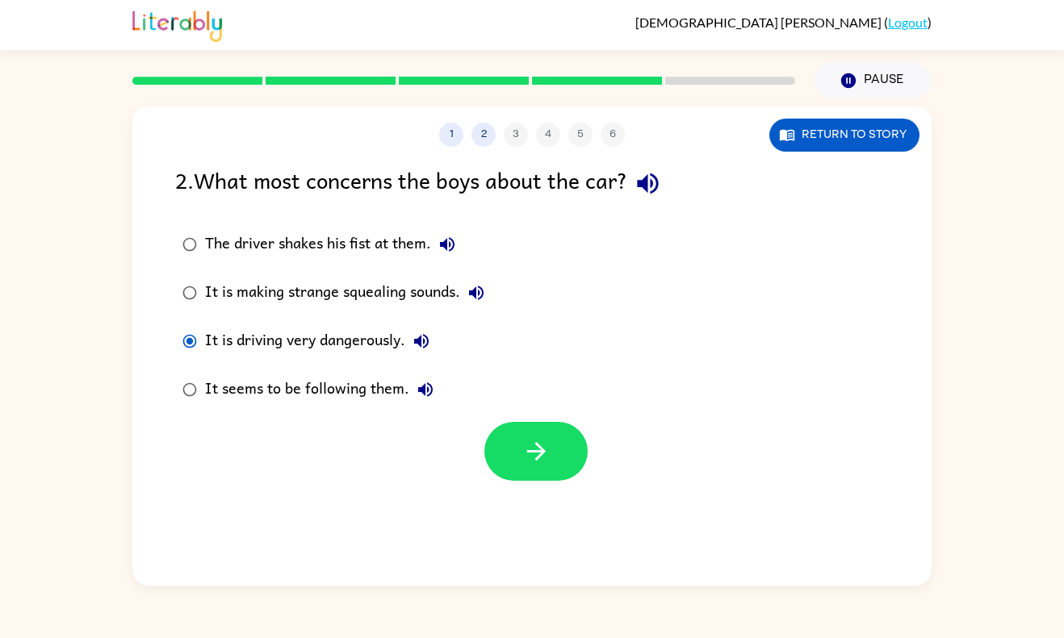
click at [317, 342] on div "It is driving very dangerously." at bounding box center [321, 341] width 232 height 32
click at [535, 469] on button "button" at bounding box center [535, 451] width 103 height 59
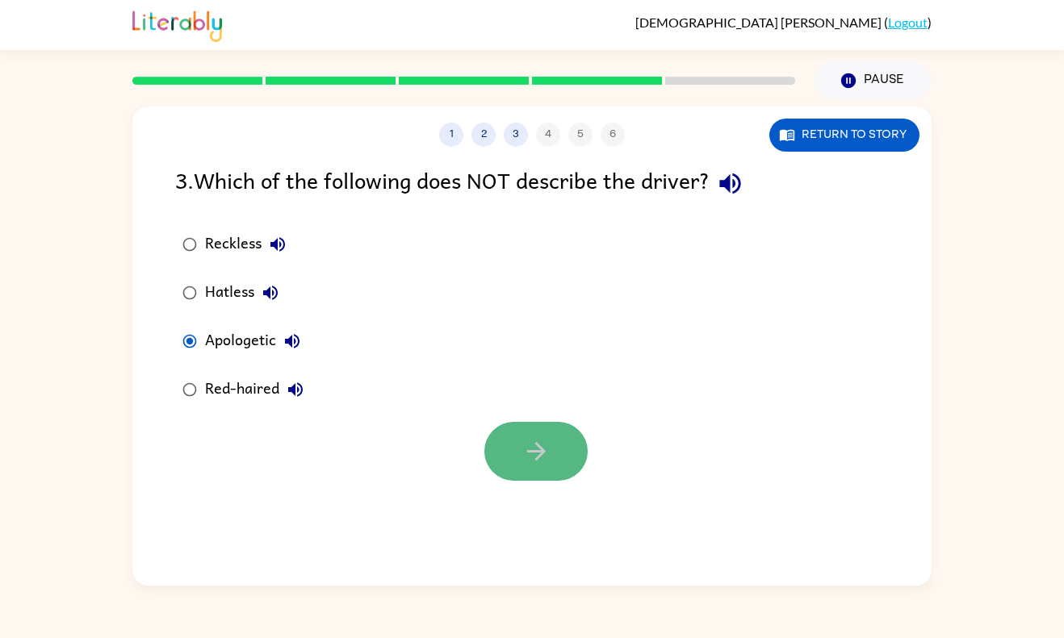
click at [509, 449] on button "button" at bounding box center [535, 451] width 103 height 59
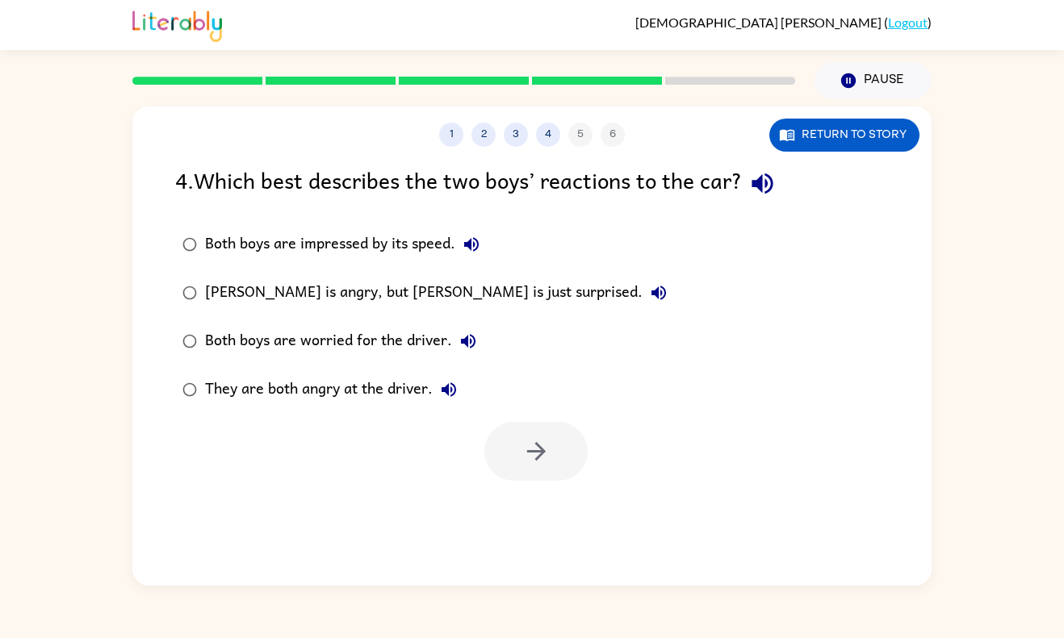
click at [383, 341] on div "Both boys are worried for the driver." at bounding box center [344, 341] width 279 height 32
click at [523, 440] on icon "button" at bounding box center [536, 451] width 28 height 28
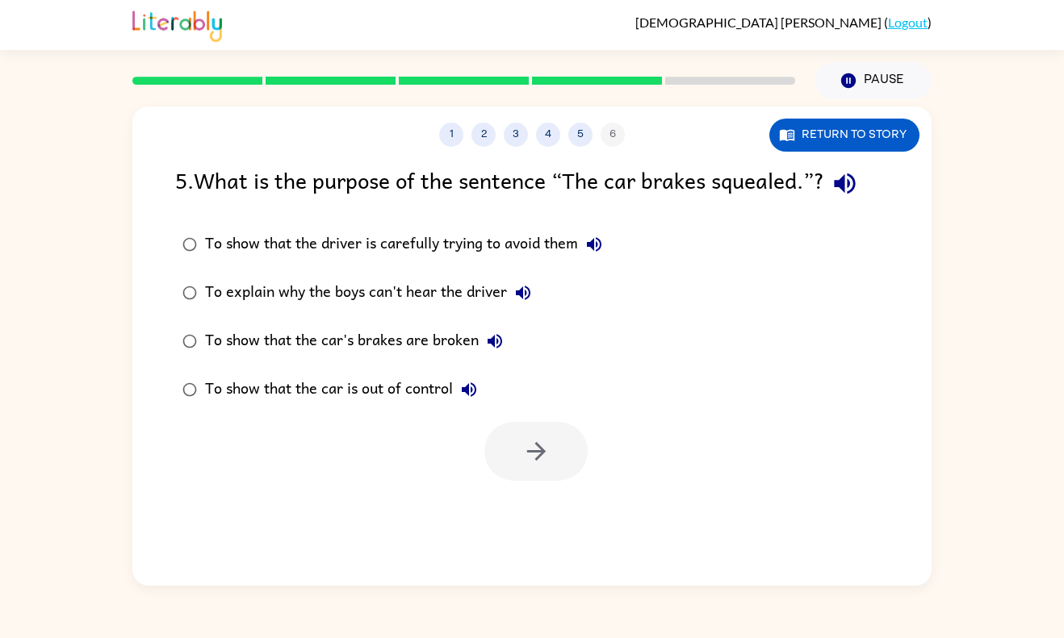
click at [408, 349] on div "To show that the car's brakes are broken" at bounding box center [358, 341] width 306 height 32
click at [527, 460] on icon "button" at bounding box center [536, 451] width 28 height 28
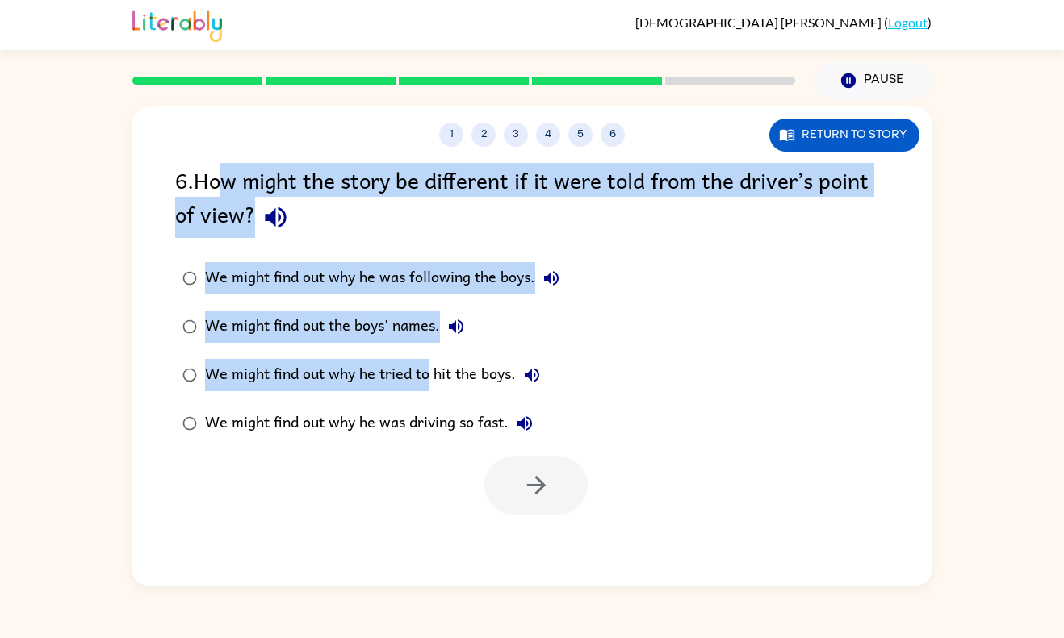
drag, startPoint x: 221, startPoint y: 165, endPoint x: 425, endPoint y: 354, distance: 278.7
click at [425, 354] on div "6 . How might the story be different if it were told from the driver’s point of…" at bounding box center [531, 339] width 799 height 352
click at [298, 244] on div "6 . How might the story be different if it were told from the driver’s point of…" at bounding box center [531, 339] width 799 height 352
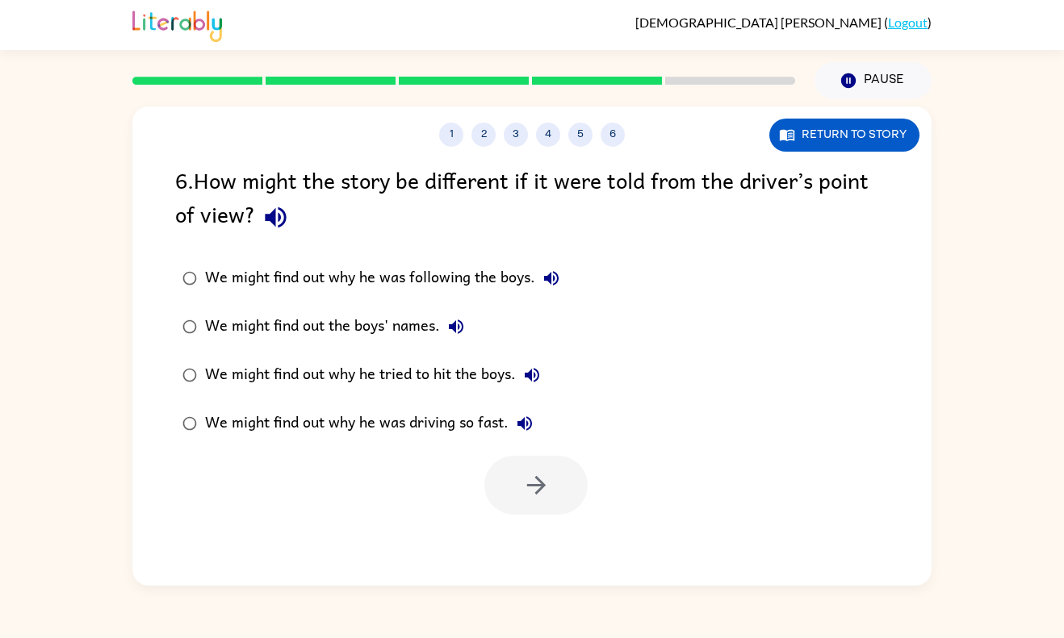
click at [232, 281] on div "We might find out why he was following the boys." at bounding box center [386, 278] width 362 height 32
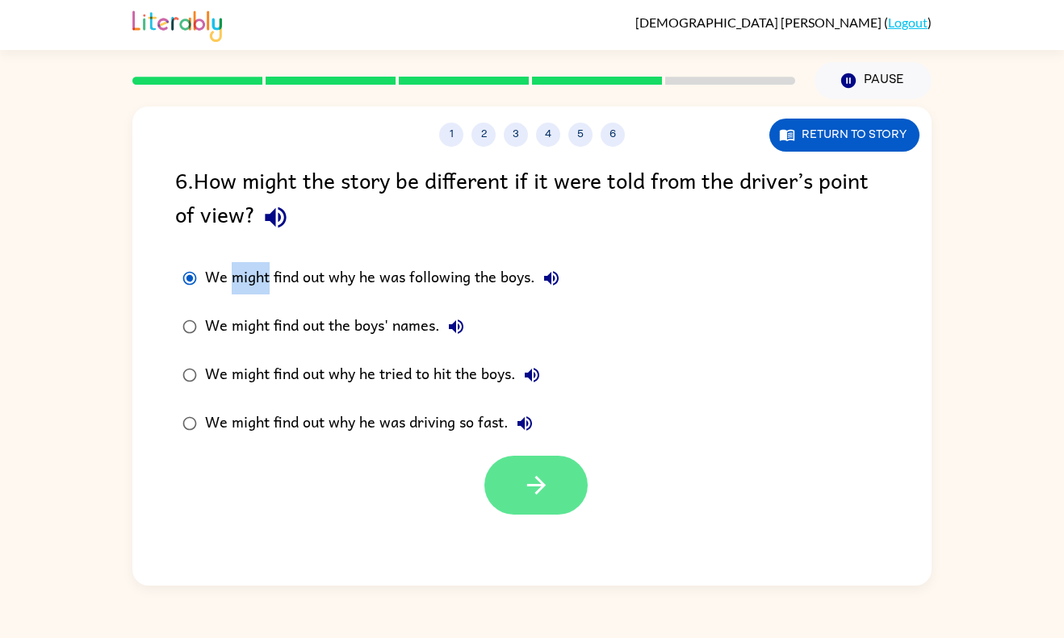
click at [526, 508] on button "button" at bounding box center [535, 485] width 103 height 59
